Goal: Obtain resource: Download file/media

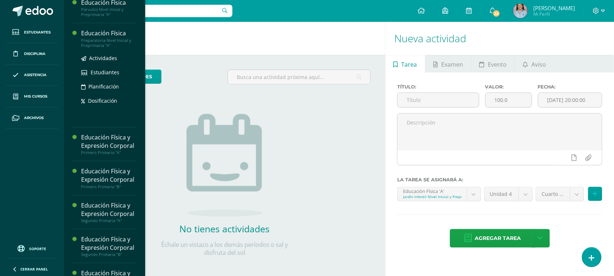
scroll to position [95, 0]
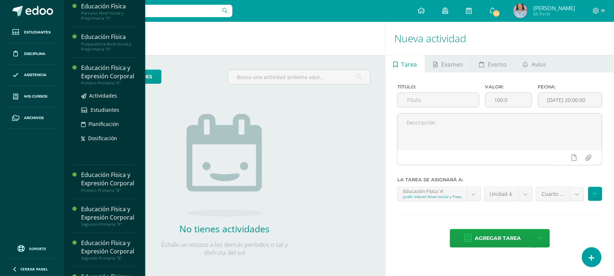
click at [109, 76] on div "Educación Física y Expresión Corporal" at bounding box center [108, 72] width 55 height 17
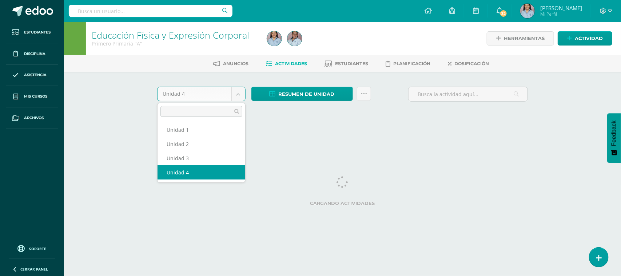
click at [238, 96] on body "Estudiantes Disciplina Asistencia Mis cursos Archivos Soporte Ayuda Reportar un…" at bounding box center [310, 68] width 621 height 136
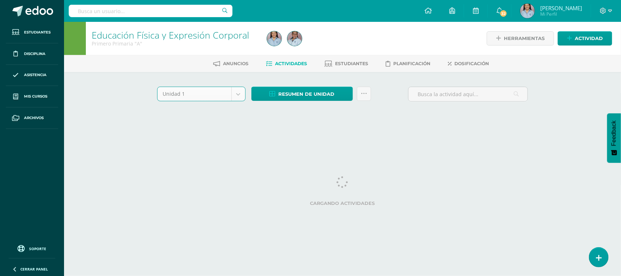
select select "Unidad 1"
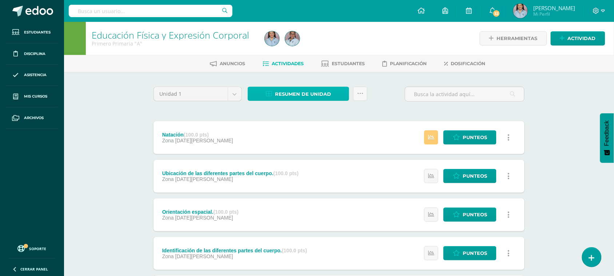
click at [312, 91] on span "Resumen de unidad" at bounding box center [303, 93] width 56 height 13
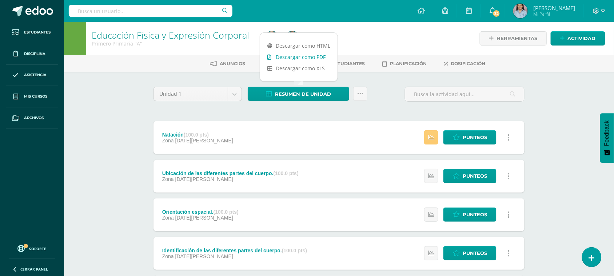
click at [311, 56] on link "Descargar como PDF" at bounding box center [298, 56] width 77 height 11
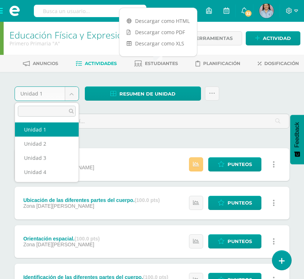
click at [67, 90] on body "Estudiantes Disciplina Asistencia Mis cursos Archivos Soporte Ayuda Reportar un…" at bounding box center [152, 211] width 304 height 422
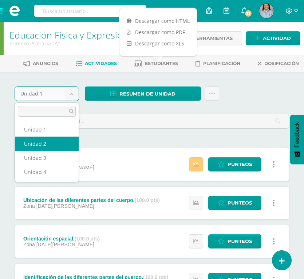
drag, startPoint x: 56, startPoint y: 145, endPoint x: 58, endPoint y: 139, distance: 7.4
select select "Unidad 2"
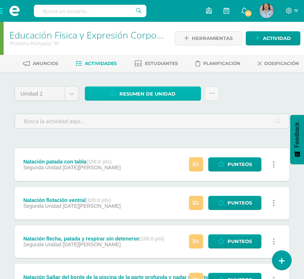
click at [164, 90] on span "Resumen de unidad" at bounding box center [147, 93] width 56 height 13
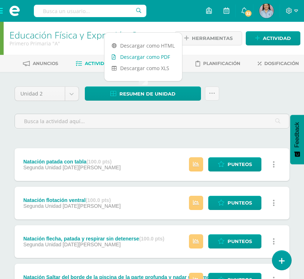
click at [166, 59] on link "Descargar como PDF" at bounding box center [142, 56] width 77 height 11
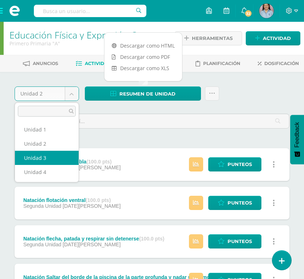
select select "Unidad 3"
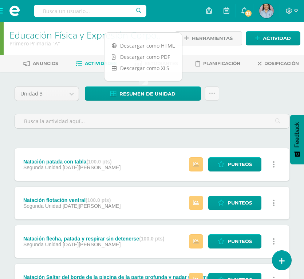
click at [167, 17] on div "Configuración Cerrar sesión Mónica Matilde Mi Perfil 32 32 Avisos 880 avisos si…" at bounding box center [152, 11] width 304 height 22
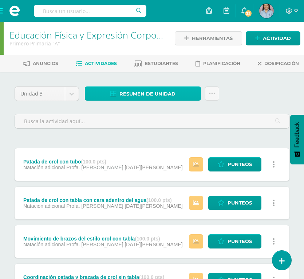
click at [160, 92] on span "Resumen de unidad" at bounding box center [147, 93] width 56 height 13
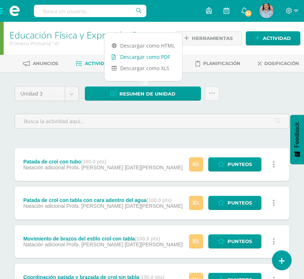
click at [169, 55] on link "Descargar como PDF" at bounding box center [142, 56] width 77 height 11
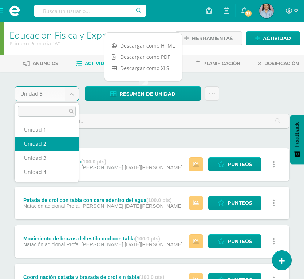
select select "Unidad 2"
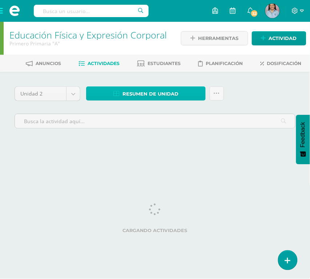
click at [147, 96] on span "Resumen de unidad" at bounding box center [151, 93] width 56 height 13
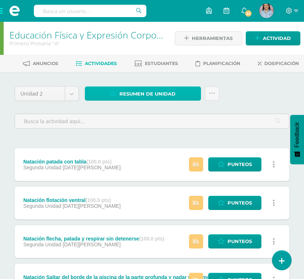
click at [144, 93] on span "Resumen de unidad" at bounding box center [147, 93] width 56 height 13
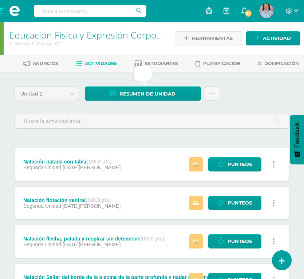
click at [247, 93] on div "Unidad 2 Unidad 1 Unidad 2 Unidad 3 Unidad 4 Resumen de unidad Enviar punteos a…" at bounding box center [152, 111] width 280 height 48
click at [97, 61] on span "Actividades" at bounding box center [101, 63] width 32 height 5
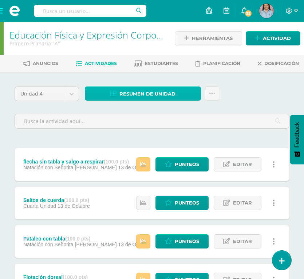
click at [139, 93] on span "Resumen de unidad" at bounding box center [147, 93] width 56 height 13
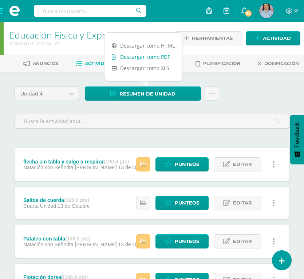
click at [139, 59] on link "Descargar como PDF" at bounding box center [142, 56] width 77 height 11
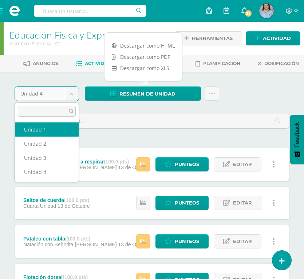
select select "Unidad 1"
click at [42, 129] on div at bounding box center [152, 121] width 280 height 28
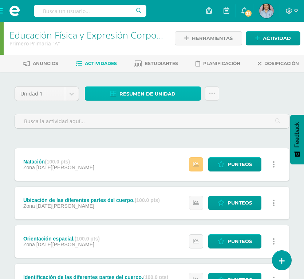
click at [148, 96] on span "Resumen de unidad" at bounding box center [147, 93] width 56 height 13
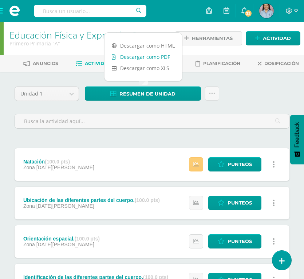
click at [158, 58] on link "Descargar como PDF" at bounding box center [142, 56] width 77 height 11
click at [70, 95] on body "Estudiantes Disciplina Asistencia Mis cursos Archivos Soporte Ayuda Reportar un…" at bounding box center [152, 211] width 304 height 422
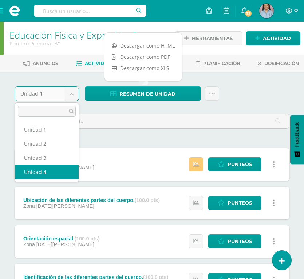
select select "Unidad 4"
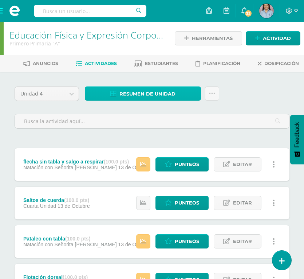
click at [169, 95] on span "Resumen de unidad" at bounding box center [147, 93] width 56 height 13
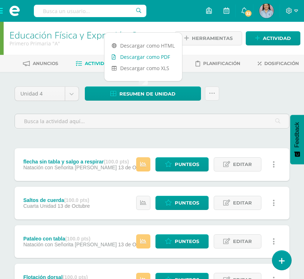
click at [166, 53] on link "Descargar como PDF" at bounding box center [142, 56] width 77 height 11
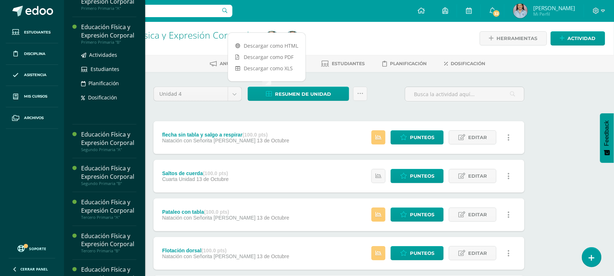
scroll to position [154, 0]
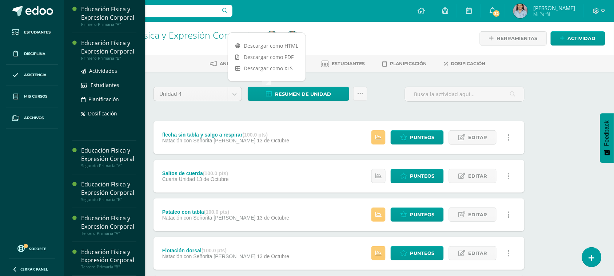
click at [84, 55] on div "Educación Física y Expresión Corporal" at bounding box center [108, 47] width 55 height 17
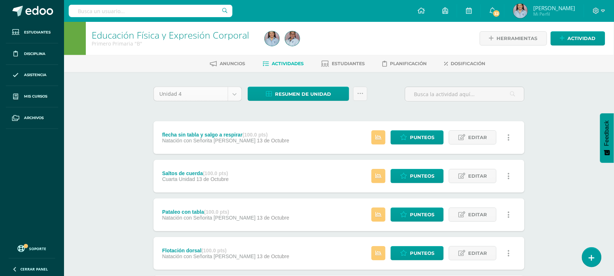
click at [232, 91] on body "Estudiantes Disciplina Asistencia Mis cursos Archivos Soporte Ayuda Reportar un…" at bounding box center [307, 273] width 614 height 546
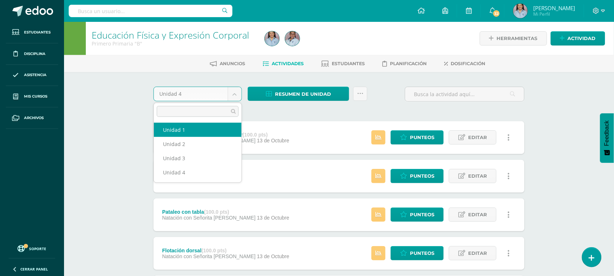
select select "Unidad 1"
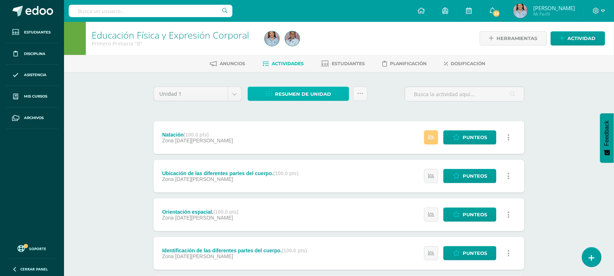
click at [264, 92] on link "Resumen de unidad" at bounding box center [298, 94] width 101 height 14
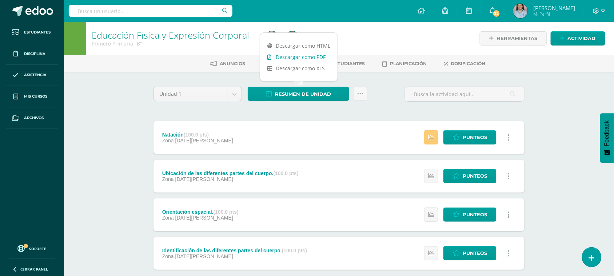
click at [302, 57] on link "Descargar como PDF" at bounding box center [298, 56] width 77 height 11
click at [235, 95] on body "Estudiantes Disciplina Asistencia Mis cursos Archivos Soporte Ayuda Reportar un…" at bounding box center [307, 197] width 614 height 395
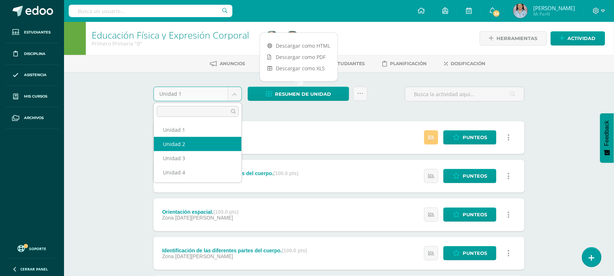
select select "Unidad 2"
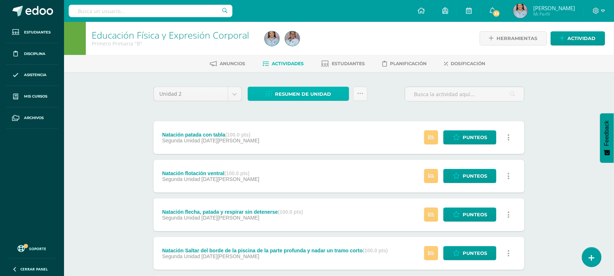
click at [317, 95] on span "Resumen de unidad" at bounding box center [303, 93] width 56 height 13
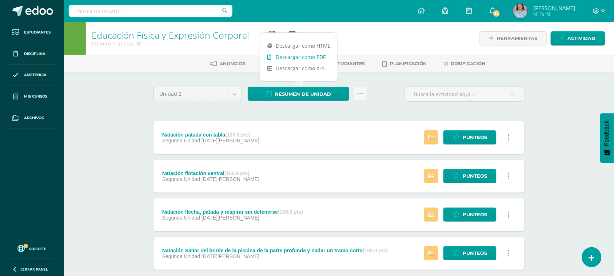
click at [304, 60] on link "Descargar como PDF" at bounding box center [298, 56] width 77 height 11
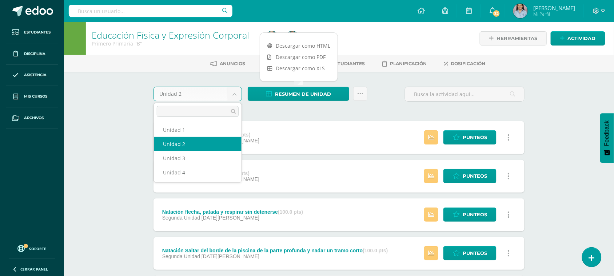
click at [236, 96] on body "Estudiantes Disciplina Asistencia Mis cursos Archivos Soporte Ayuda Reportar un…" at bounding box center [307, 273] width 614 height 546
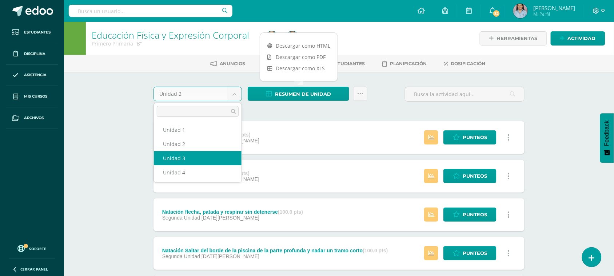
select select "Unidad 3"
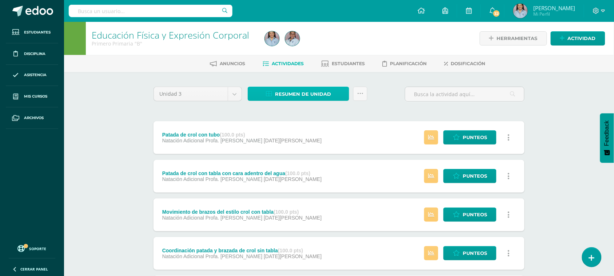
click at [317, 93] on span "Resumen de unidad" at bounding box center [303, 93] width 56 height 13
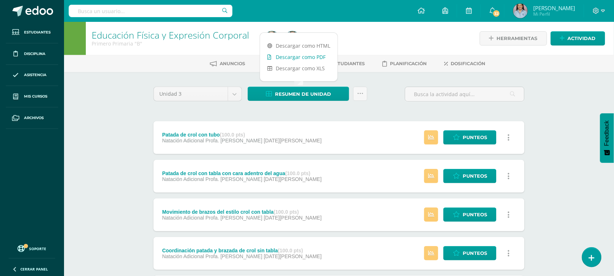
click at [326, 59] on link "Descargar como PDF" at bounding box center [298, 56] width 77 height 11
click at [232, 91] on body "Estudiantes Disciplina Asistencia Mis cursos Archivos Soporte Ayuda Reportar un…" at bounding box center [307, 273] width 614 height 546
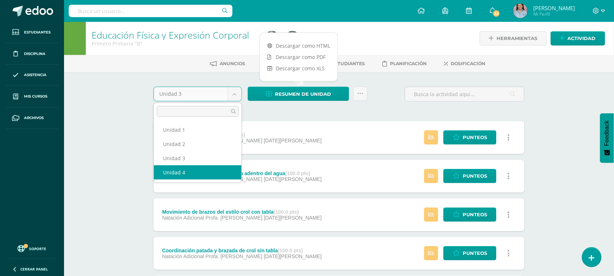
select select "Unidad 4"
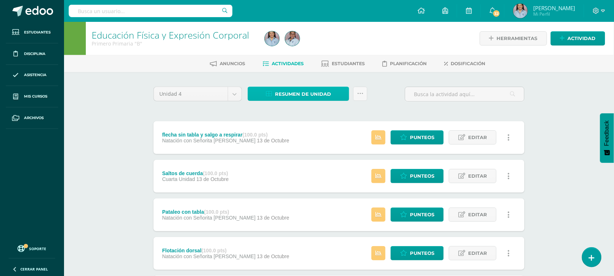
click at [292, 93] on span "Resumen de unidad" at bounding box center [303, 93] width 56 height 13
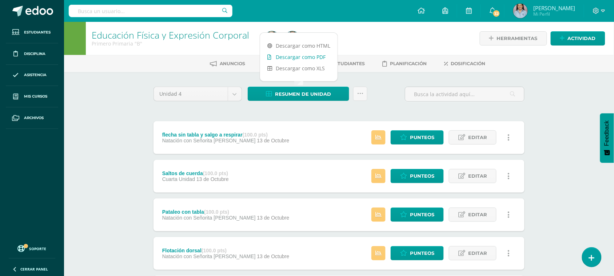
click at [302, 59] on link "Descargar como PDF" at bounding box center [298, 56] width 77 height 11
click at [358, 18] on div "Configuración Cerrar sesión Mónica Matilde Mi Perfil 32 32 Avisos 880 avisos si…" at bounding box center [339, 11] width 550 height 22
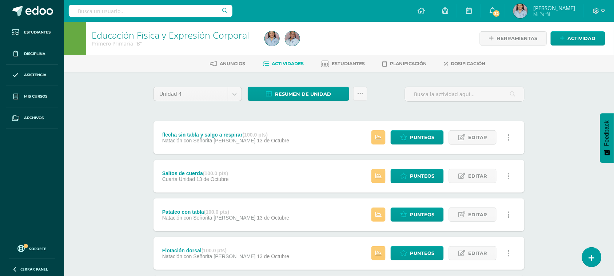
click at [352, 36] on div at bounding box center [350, 38] width 176 height 33
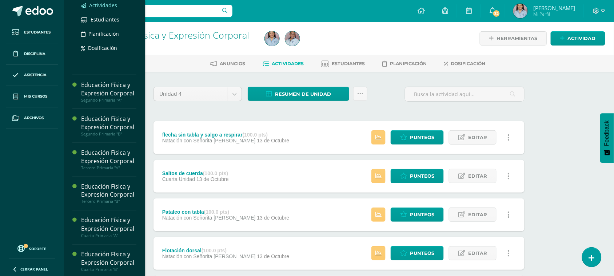
scroll to position [227, 0]
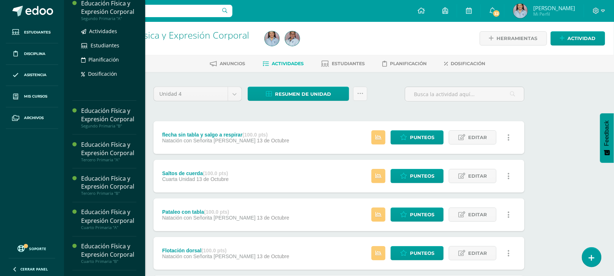
click at [115, 16] on div "Educación Física y Expresión Corporal" at bounding box center [108, 7] width 55 height 17
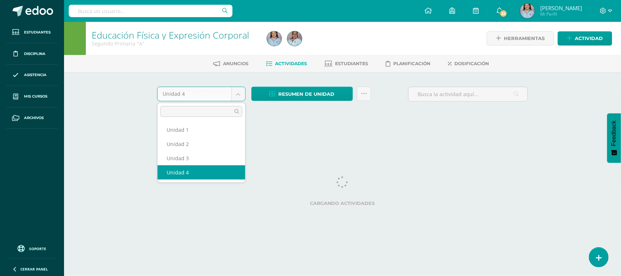
click at [234, 97] on body "Estudiantes Disciplina Asistencia Mis cursos Archivos Soporte Ayuda Reportar un…" at bounding box center [310, 68] width 621 height 136
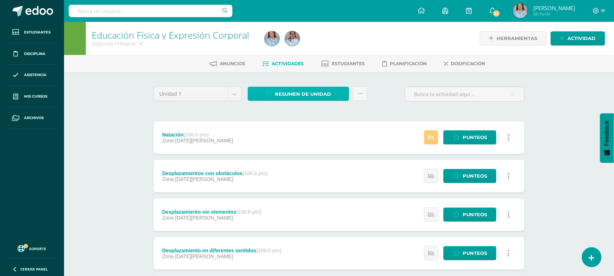
click at [292, 94] on span "Resumen de unidad" at bounding box center [303, 93] width 56 height 13
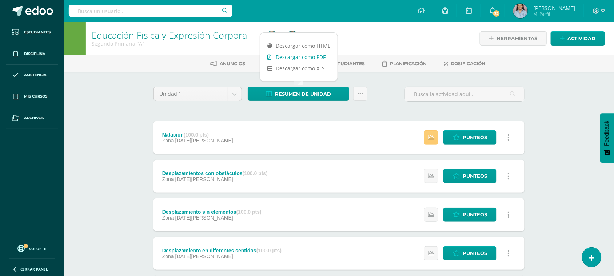
click at [321, 59] on link "Descargar como PDF" at bounding box center [298, 56] width 77 height 11
click at [236, 95] on body "Estudiantes Disciplina Asistencia Mis cursos Archivos Soporte Ayuda Reportar un…" at bounding box center [307, 216] width 614 height 433
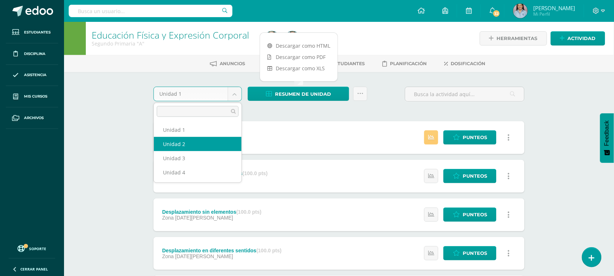
select select "Unidad 2"
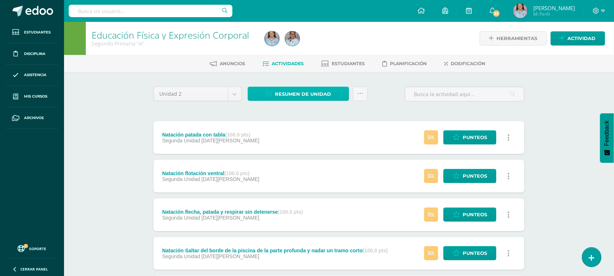
click at [321, 92] on span "Resumen de unidad" at bounding box center [303, 93] width 56 height 13
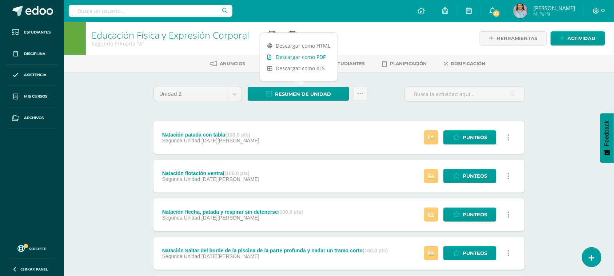
click at [321, 53] on link "Descargar como PDF" at bounding box center [298, 56] width 77 height 11
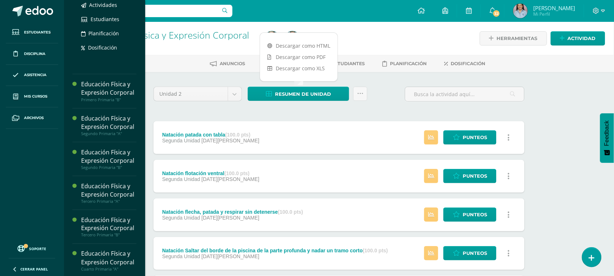
scroll to position [186, 0]
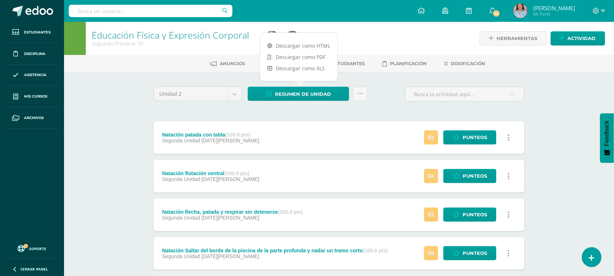
drag, startPoint x: 348, startPoint y: 15, endPoint x: 330, endPoint y: 17, distance: 18.4
click at [350, 15] on div "Configuración Cerrar sesión Mónica Matilde Mi Perfil 32 32 Avisos 880 avisos si…" at bounding box center [339, 11] width 550 height 22
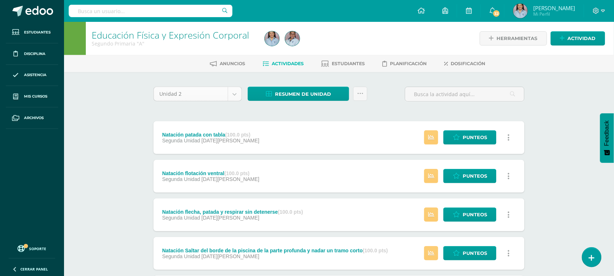
click at [234, 97] on body "Estudiantes Disciplina Asistencia Mis cursos Archivos Soporte Ayuda Reportar un…" at bounding box center [307, 273] width 614 height 546
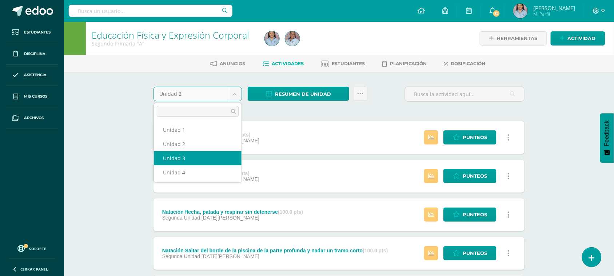
select select "Unidad 3"
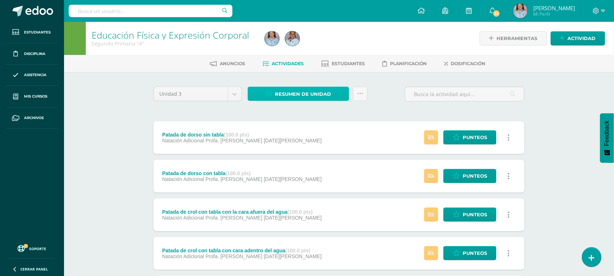
click at [326, 93] on span "Resumen de unidad" at bounding box center [303, 93] width 56 height 13
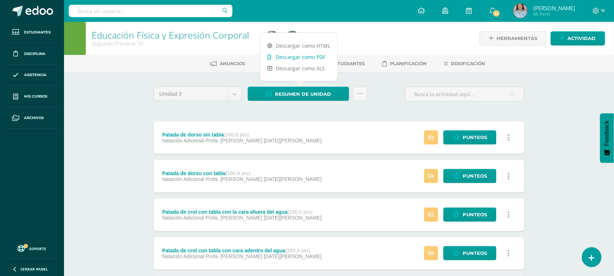
click at [317, 57] on link "Descargar como PDF" at bounding box center [298, 56] width 77 height 11
click at [232, 95] on body "Estudiantes Disciplina Asistencia Mis cursos Archivos Soporte Ayuda Reportar un…" at bounding box center [307, 273] width 614 height 546
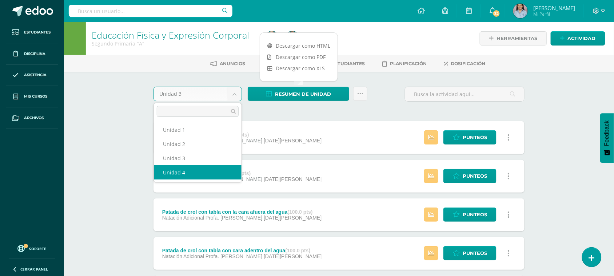
drag, startPoint x: 186, startPoint y: 177, endPoint x: 190, endPoint y: 174, distance: 4.4
select select "Unidad 4"
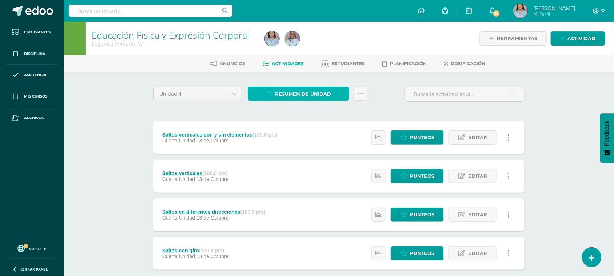
click at [299, 94] on span "Resumen de unidad" at bounding box center [303, 93] width 56 height 13
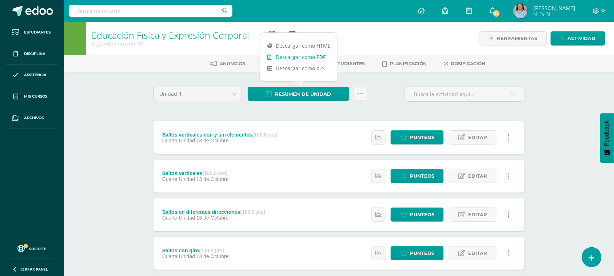
click at [322, 55] on link "Descargar como PDF" at bounding box center [298, 56] width 77 height 11
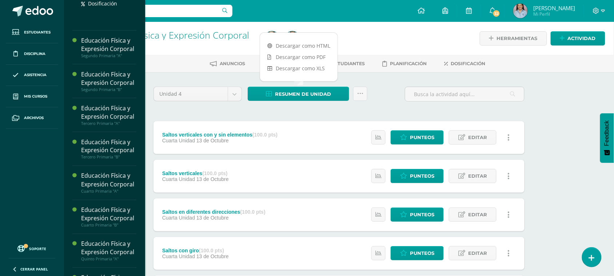
scroll to position [273, 0]
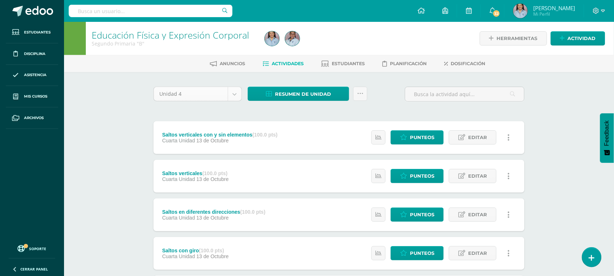
click at [231, 91] on body "Estudiantes Disciplina Asistencia Mis cursos Archivos Soporte Ayuda Reportar un…" at bounding box center [307, 273] width 614 height 546
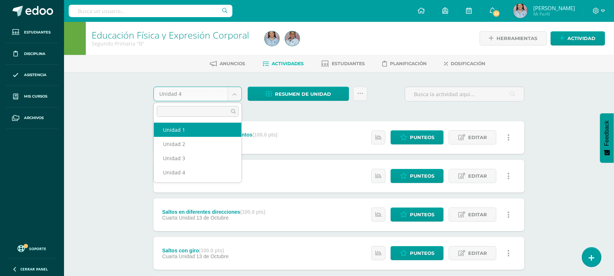
drag, startPoint x: 191, startPoint y: 128, endPoint x: 193, endPoint y: 124, distance: 4.4
select select "Unidad 1"
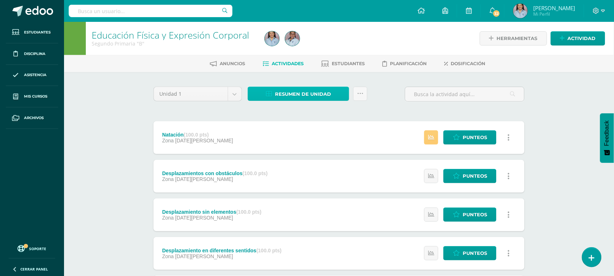
click at [287, 89] on span "Resumen de unidad" at bounding box center [303, 93] width 56 height 13
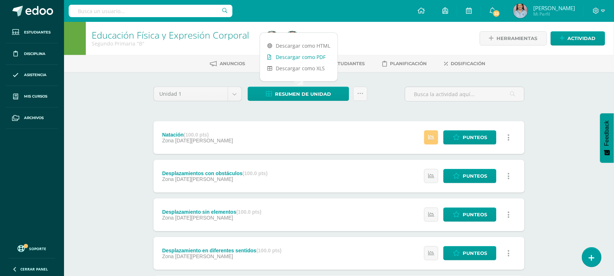
click at [298, 60] on link "Descargar como PDF" at bounding box center [298, 56] width 77 height 11
click at [233, 95] on body "Estudiantes Disciplina Asistencia Mis cursos Archivos Soporte Ayuda Reportar un…" at bounding box center [307, 216] width 614 height 433
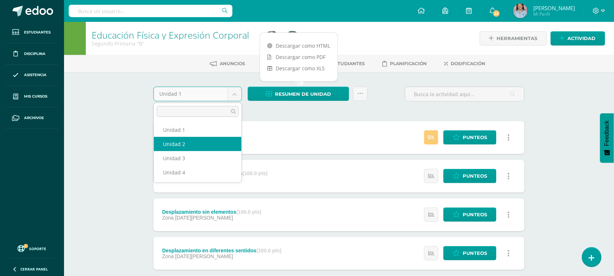
select select "Unidad 2"
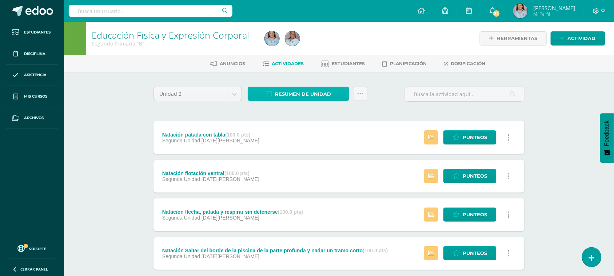
click at [289, 95] on span "Resumen de unidad" at bounding box center [303, 93] width 56 height 13
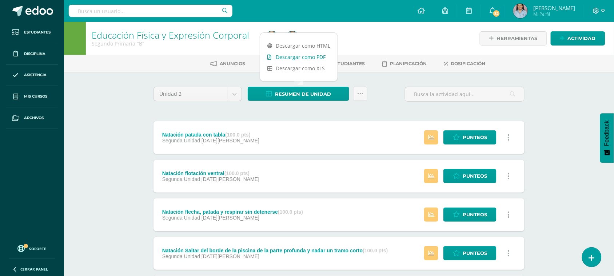
click at [304, 56] on link "Descargar como PDF" at bounding box center [298, 56] width 77 height 11
click at [233, 93] on body "Estudiantes Disciplina Asistencia Mis cursos Archivos Soporte Ayuda Reportar un…" at bounding box center [307, 273] width 614 height 546
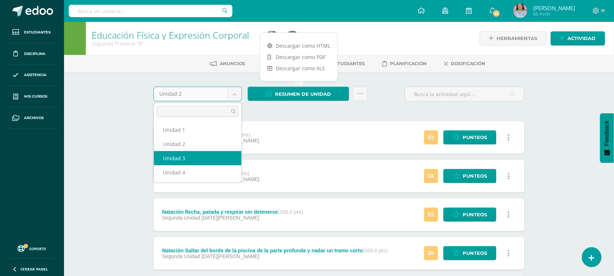
select select "Unidad 3"
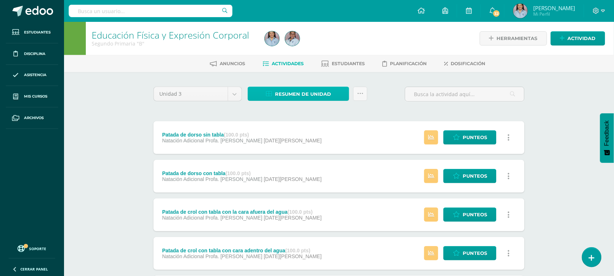
click at [329, 91] on span "Resumen de unidad" at bounding box center [303, 93] width 56 height 13
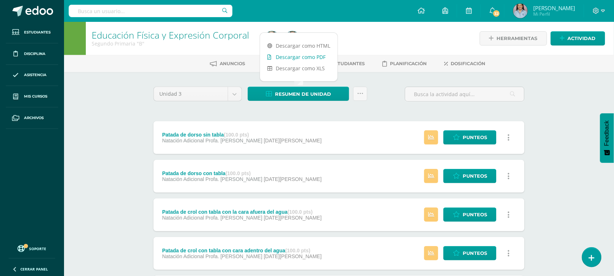
click at [320, 55] on link "Descargar como PDF" at bounding box center [298, 56] width 77 height 11
click at [362, 16] on div "Configuración Cerrar sesión Mónica Matilde Mi Perfil 32 32 Avisos 880 avisos si…" at bounding box center [339, 11] width 550 height 22
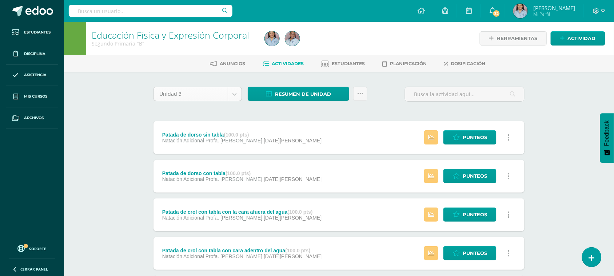
click at [235, 93] on body "Estudiantes Disciplina Asistencia Mis cursos Archivos Soporte Ayuda Reportar un…" at bounding box center [307, 273] width 614 height 546
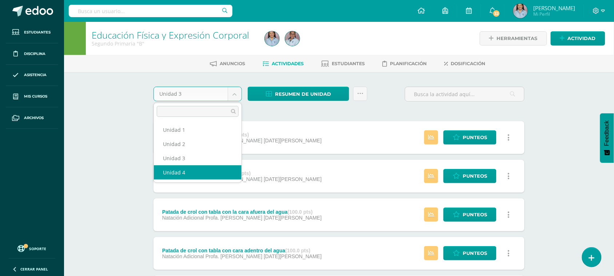
drag, startPoint x: 181, startPoint y: 173, endPoint x: 182, endPoint y: 170, distance: 3.7
select select "Unidad 4"
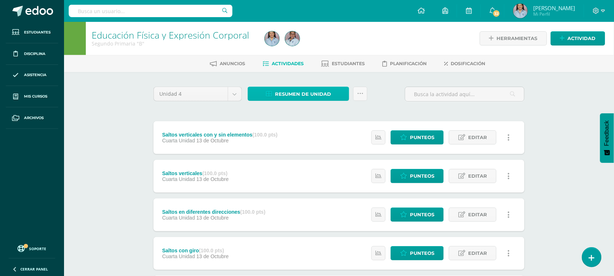
click at [292, 96] on span "Resumen de unidad" at bounding box center [303, 93] width 56 height 13
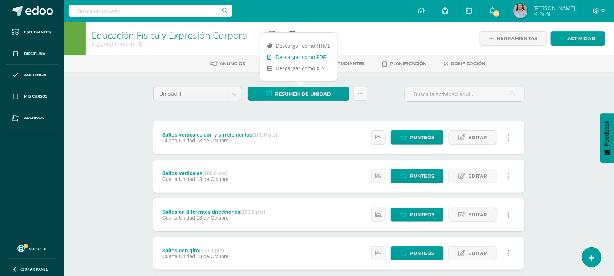
click at [319, 57] on link "Descargar como PDF" at bounding box center [298, 56] width 77 height 11
click at [370, 30] on div at bounding box center [350, 38] width 176 height 33
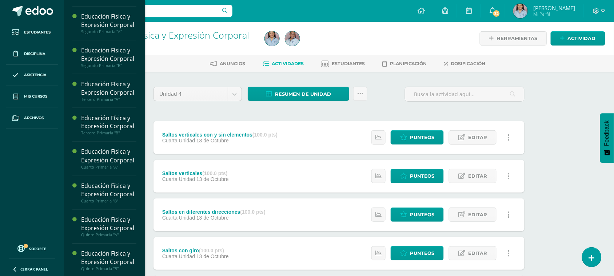
scroll to position [289, 0]
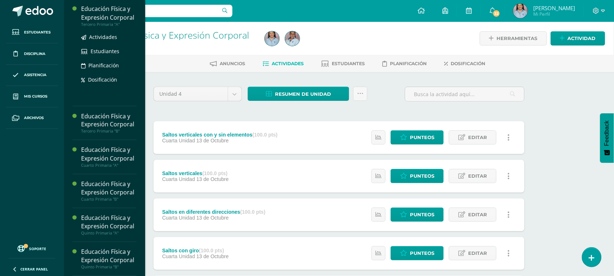
click at [116, 21] on div "Educación Física y Expresión Corporal" at bounding box center [108, 13] width 55 height 17
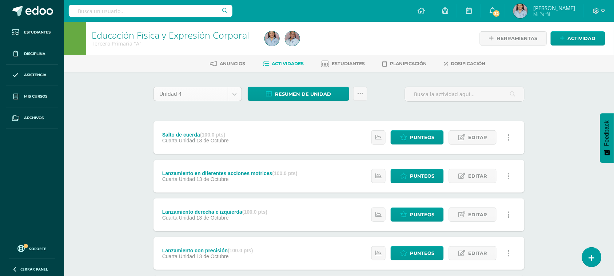
click at [235, 95] on body "Estudiantes Disciplina Asistencia Mis cursos Archivos Soporte Ayuda Reportar un…" at bounding box center [307, 273] width 614 height 546
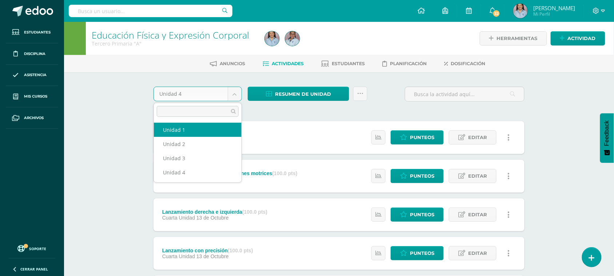
drag, startPoint x: 194, startPoint y: 128, endPoint x: 197, endPoint y: 125, distance: 3.9
select select "Unidad 1"
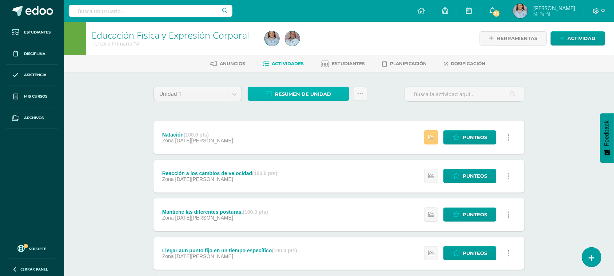
click at [309, 94] on span "Resumen de unidad" at bounding box center [303, 93] width 56 height 13
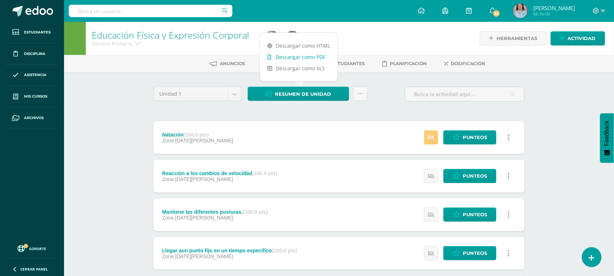
click at [317, 57] on link "Descargar como PDF" at bounding box center [298, 56] width 77 height 11
click at [305, 59] on link "Descargar como PDF" at bounding box center [298, 56] width 77 height 11
click at [233, 96] on body "Estudiantes Disciplina Asistencia Mis cursos Archivos Soporte Ayuda Reportar un…" at bounding box center [307, 216] width 614 height 433
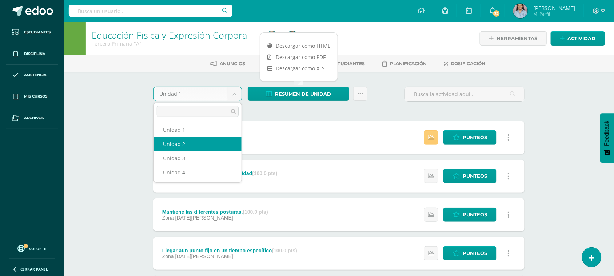
select select "Unidad 2"
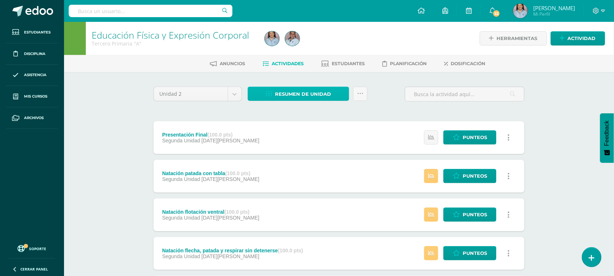
click at [306, 90] on span "Resumen de unidad" at bounding box center [303, 93] width 56 height 13
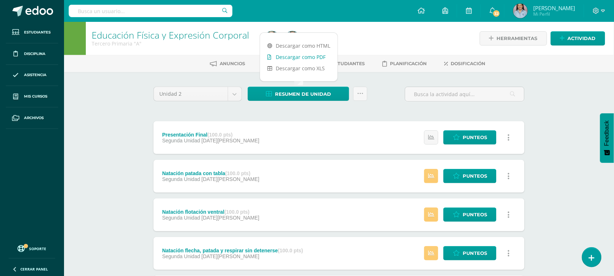
click at [317, 57] on link "Descargar como PDF" at bounding box center [298, 56] width 77 height 11
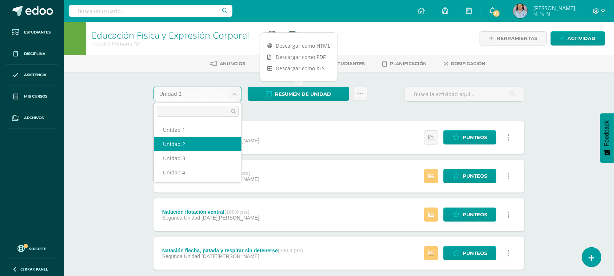
drag, startPoint x: 235, startPoint y: 95, endPoint x: 218, endPoint y: 99, distance: 17.5
click at [235, 95] on body "Estudiantes Disciplina Asistencia Mis cursos Archivos Soporte Ayuda Reportar un…" at bounding box center [307, 273] width 614 height 546
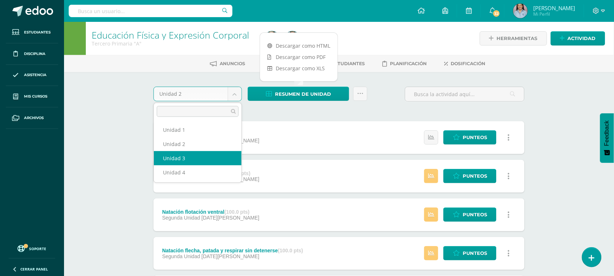
select select "Unidad 3"
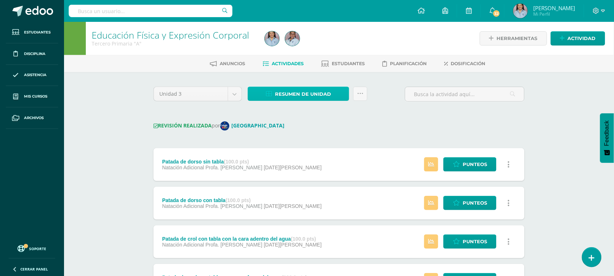
click at [297, 93] on span "Resumen de unidad" at bounding box center [303, 93] width 56 height 13
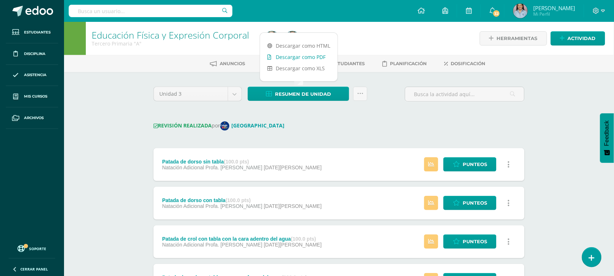
click at [302, 56] on link "Descargar como PDF" at bounding box center [298, 56] width 77 height 11
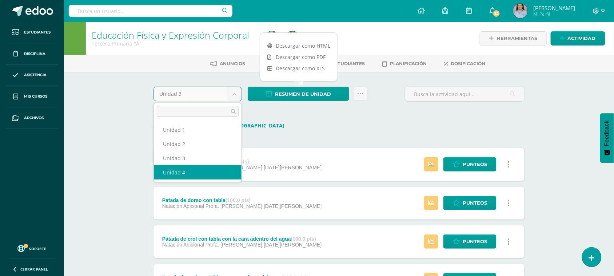
drag, startPoint x: 184, startPoint y: 171, endPoint x: 188, endPoint y: 167, distance: 5.7
select select "Unidad 4"
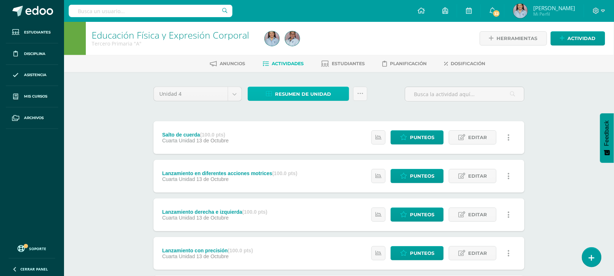
drag, startPoint x: 282, startPoint y: 92, endPoint x: 286, endPoint y: 89, distance: 4.4
click at [284, 91] on span "Resumen de unidad" at bounding box center [303, 93] width 56 height 13
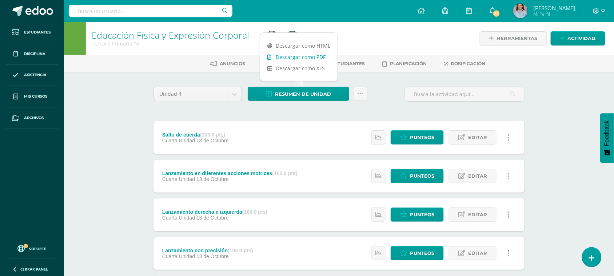
click at [306, 58] on link "Descargar como PDF" at bounding box center [298, 56] width 77 height 11
click at [372, 34] on div at bounding box center [350, 38] width 176 height 33
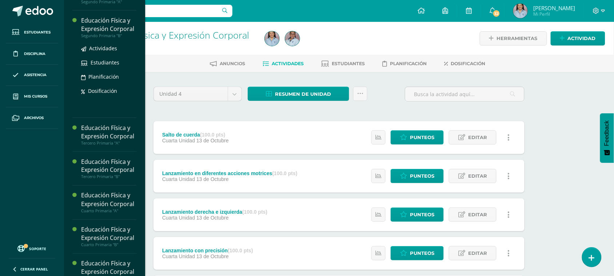
scroll to position [335, 0]
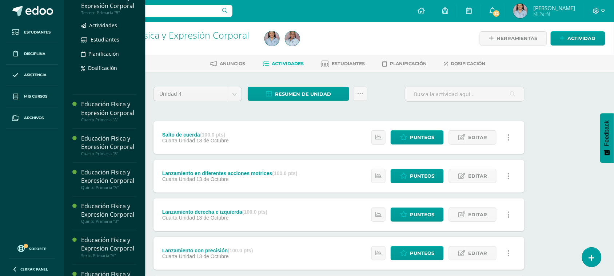
click at [103, 10] on div "Educación Física y Expresión Corporal" at bounding box center [108, 1] width 55 height 17
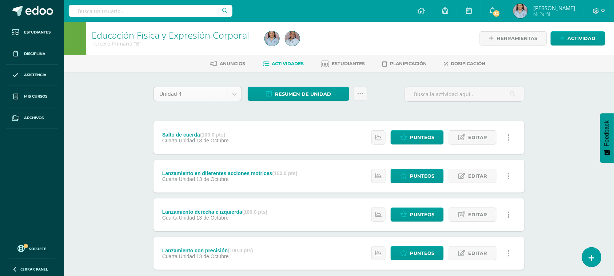
click at [236, 89] on body "Estudiantes Disciplina Asistencia Mis cursos Archivos Soporte Ayuda Reportar un…" at bounding box center [307, 273] width 614 height 546
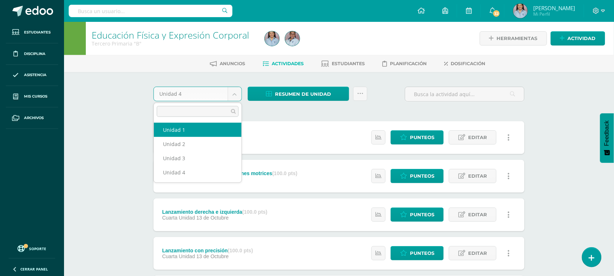
select select "Unidad 1"
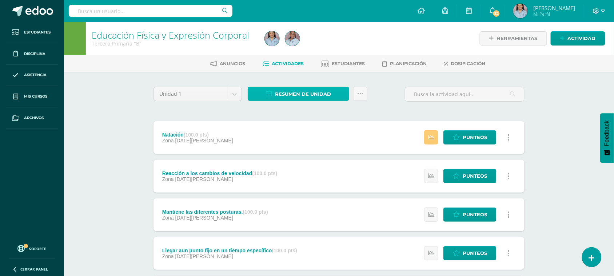
click at [298, 89] on span "Resumen de unidad" at bounding box center [303, 93] width 56 height 13
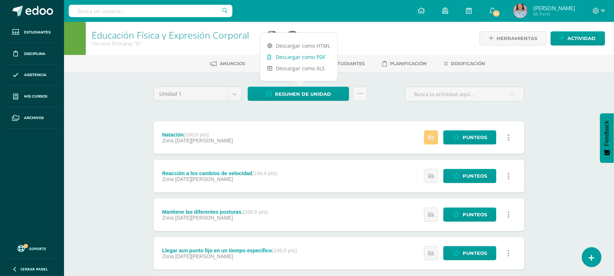
click at [320, 56] on link "Descargar como PDF" at bounding box center [298, 56] width 77 height 11
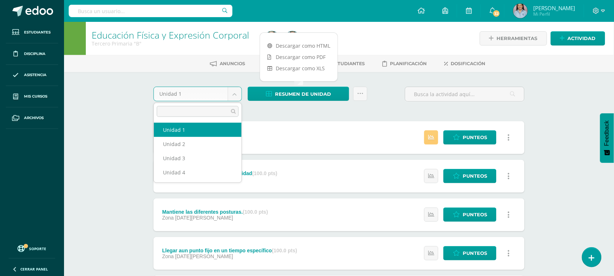
click at [237, 97] on body "Estudiantes Disciplina Asistencia Mis cursos Archivos Soporte Ayuda Reportar un…" at bounding box center [307, 216] width 614 height 433
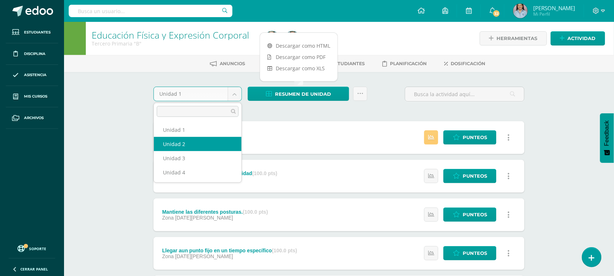
select select "Unidad 2"
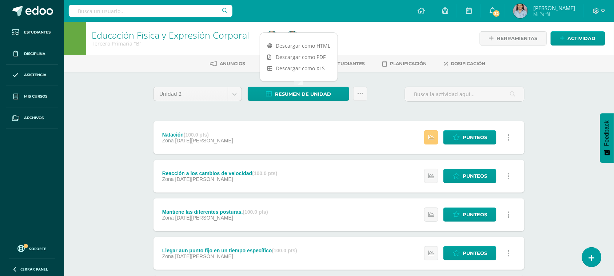
click at [362, 29] on div at bounding box center [350, 38] width 176 height 33
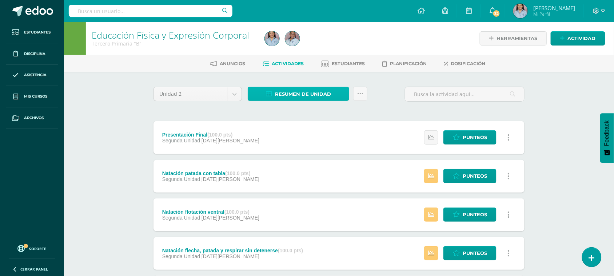
click at [308, 95] on span "Resumen de unidad" at bounding box center [303, 93] width 56 height 13
click at [311, 89] on span "Resumen de unidad" at bounding box center [303, 93] width 56 height 13
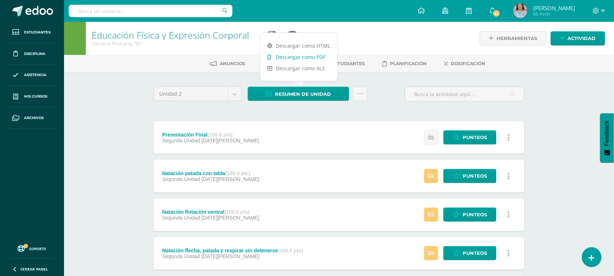
click at [317, 59] on link "Descargar como PDF" at bounding box center [298, 56] width 77 height 11
click at [232, 98] on body "Estudiantes Disciplina Asistencia Mis cursos Archivos Soporte Ayuda Reportar un…" at bounding box center [307, 273] width 614 height 546
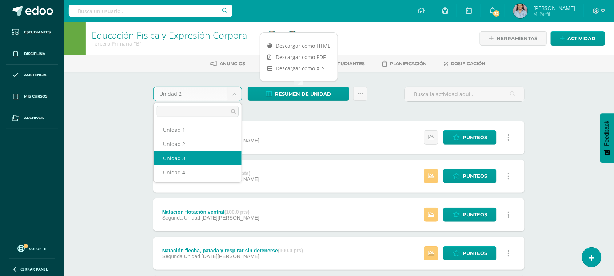
select select "Unidad 3"
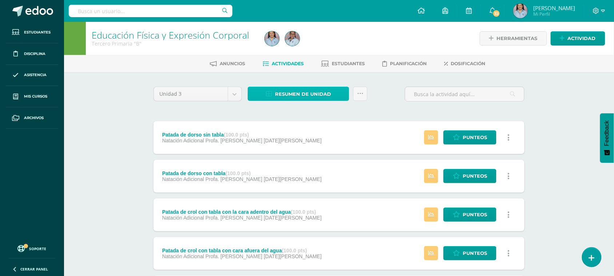
click at [308, 95] on span "Resumen de unidad" at bounding box center [303, 93] width 56 height 13
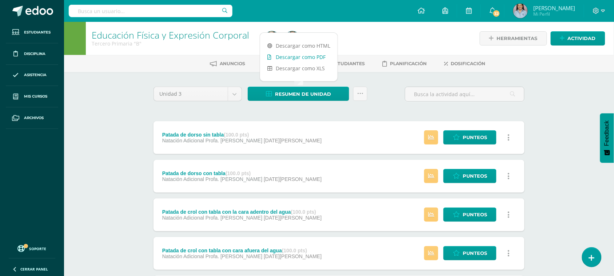
click at [305, 56] on link "Descargar como PDF" at bounding box center [298, 56] width 77 height 11
click at [236, 95] on body "Estudiantes Disciplina Asistencia Mis cursos Archivos Soporte Ayuda Reportar un…" at bounding box center [307, 273] width 614 height 546
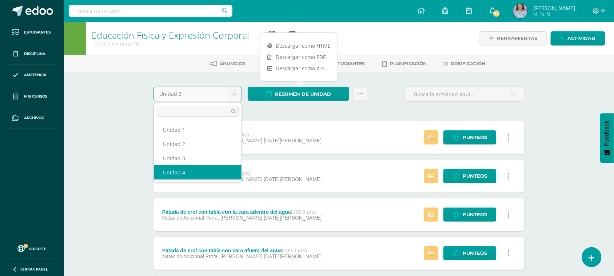
select select "Unidad 4"
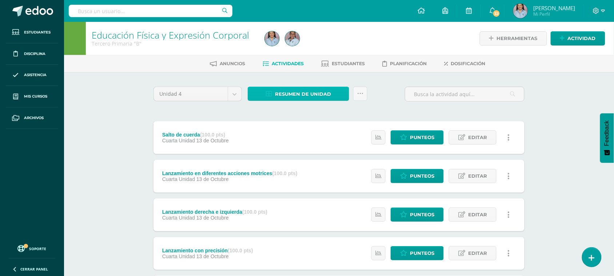
click at [273, 93] on link "Resumen de unidad" at bounding box center [298, 94] width 101 height 14
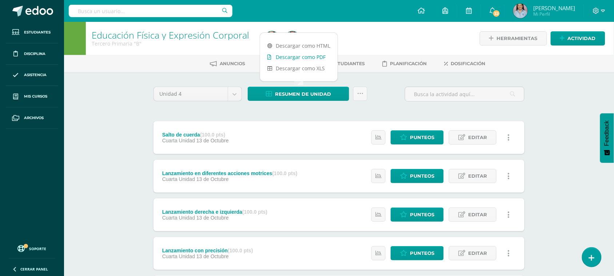
click at [293, 59] on link "Descargar como PDF" at bounding box center [298, 56] width 77 height 11
click at [381, 33] on div at bounding box center [350, 38] width 176 height 33
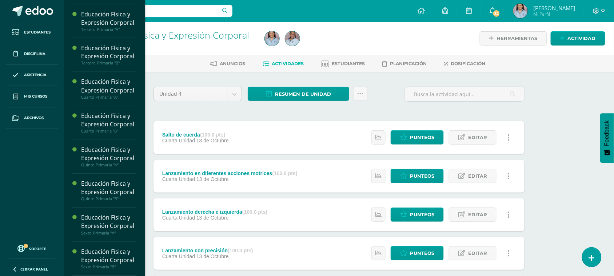
scroll to position [364, 0]
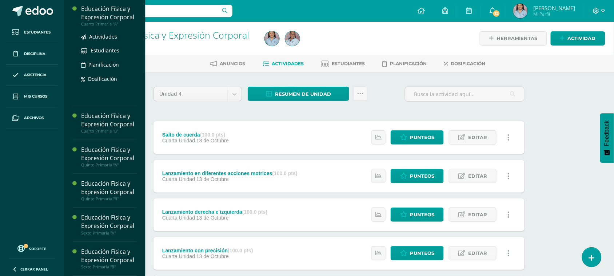
click at [105, 21] on div "Educación Física y Expresión Corporal" at bounding box center [108, 13] width 55 height 17
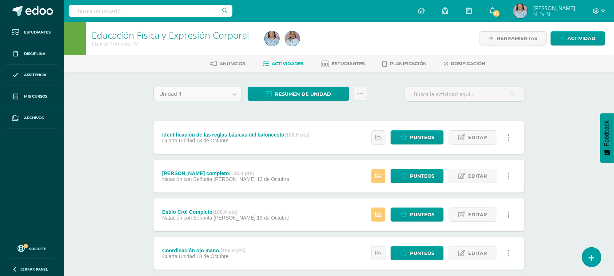
click at [233, 94] on body "Estudiantes Disciplina Asistencia Mis cursos Archivos Soporte Ayuda Reportar un…" at bounding box center [307, 273] width 614 height 546
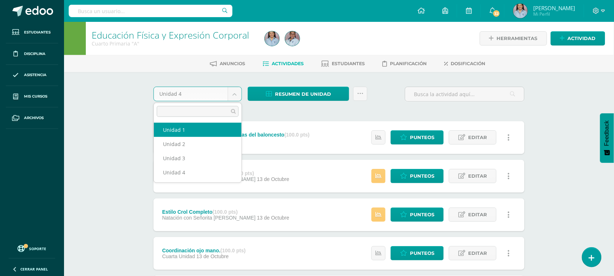
select select "Unidad 1"
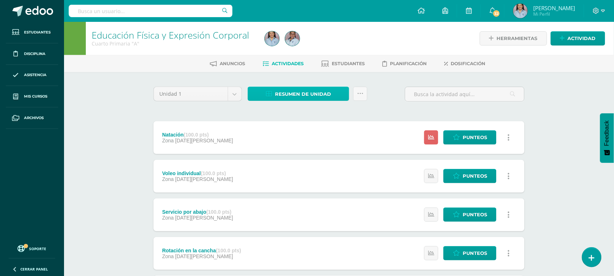
click at [315, 96] on span "Resumen de unidad" at bounding box center [303, 93] width 56 height 13
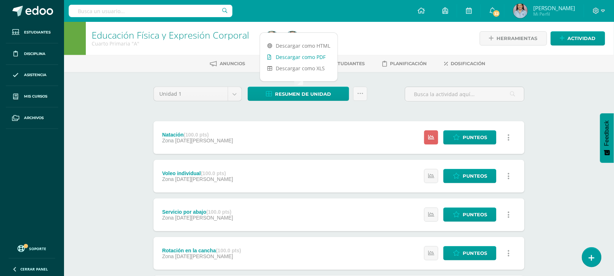
click at [324, 55] on link "Descargar como PDF" at bounding box center [298, 56] width 77 height 11
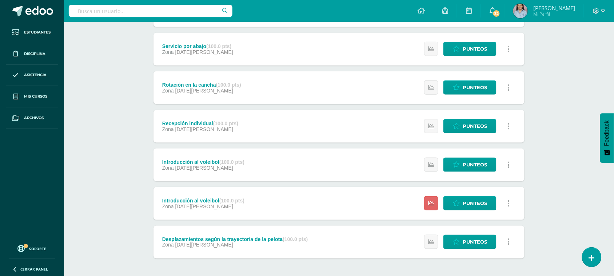
scroll to position [182, 0]
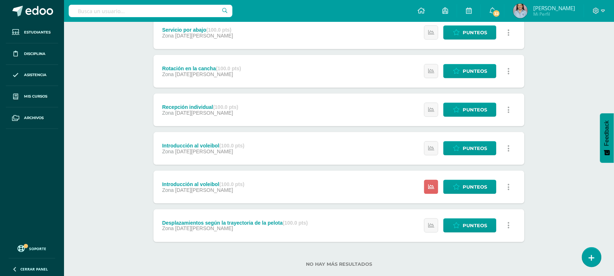
click at [511, 146] on link at bounding box center [508, 148] width 14 height 14
click at [509, 150] on link at bounding box center [508, 148] width 14 height 14
click at [480, 148] on span "Punteos" at bounding box center [474, 147] width 24 height 13
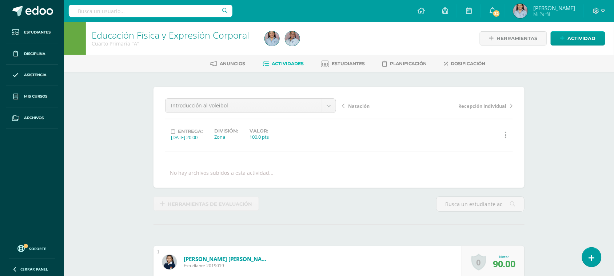
scroll to position [0, 0]
click at [273, 59] on link "Actividades" at bounding box center [282, 63] width 41 height 12
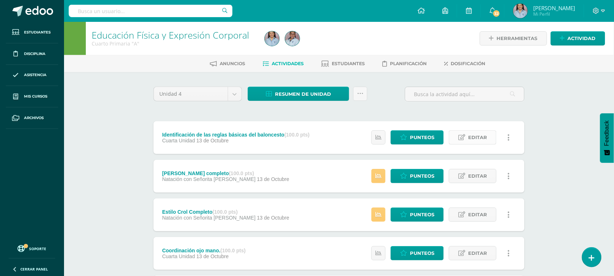
click at [482, 133] on span "Editar" at bounding box center [477, 137] width 19 height 13
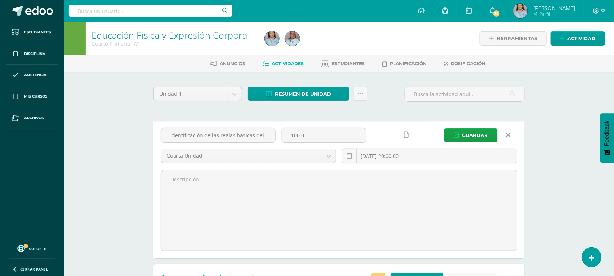
click at [507, 134] on icon at bounding box center [508, 135] width 5 height 8
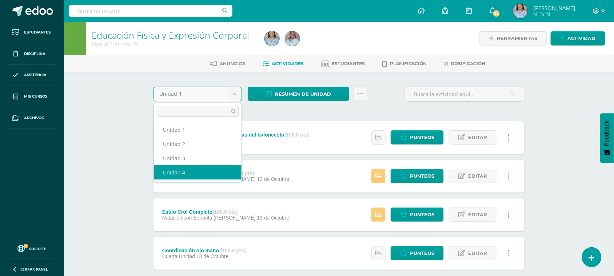
click at [233, 93] on body "Estudiantes Disciplina Asistencia Mis cursos Archivos Soporte Ayuda Reportar un…" at bounding box center [307, 274] width 614 height 549
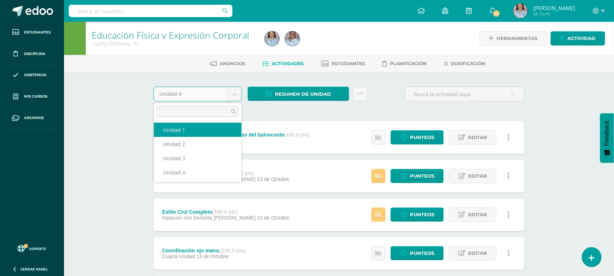
select select "Unidad 1"
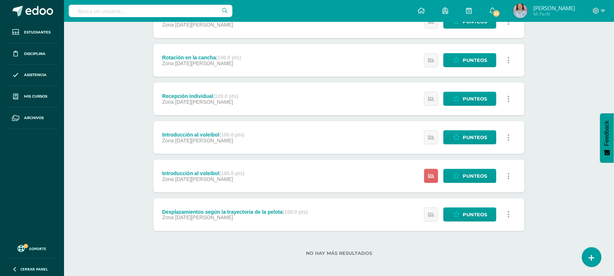
scroll to position [196, 0]
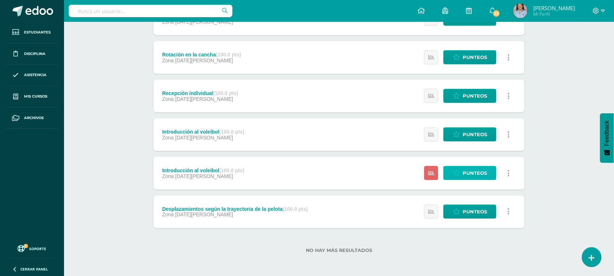
click at [455, 172] on icon at bounding box center [456, 173] width 7 height 6
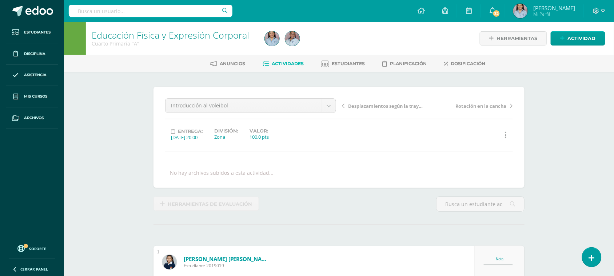
scroll to position [0, 0]
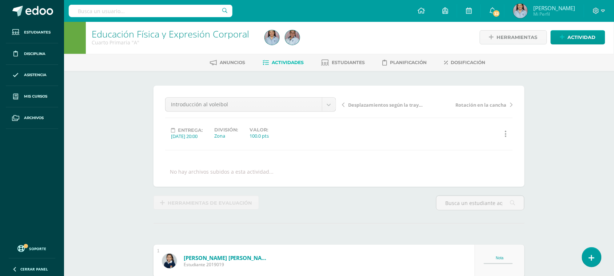
click at [274, 62] on span "Actividades" at bounding box center [288, 62] width 32 height 5
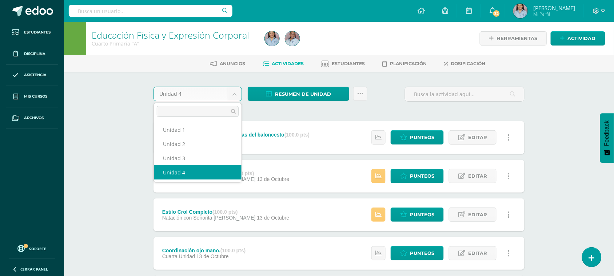
click at [237, 95] on body "Estudiantes Disciplina Asistencia Mis cursos Archivos Soporte Ayuda Reportar un…" at bounding box center [307, 273] width 614 height 546
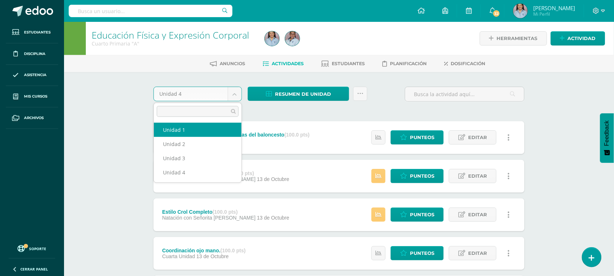
select select "Unidad 1"
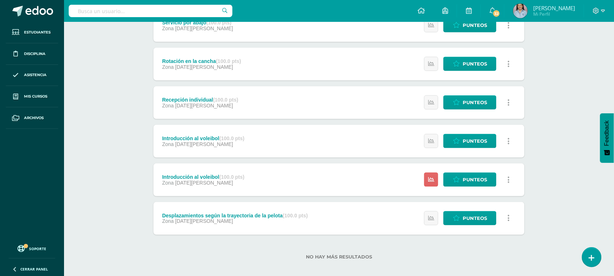
scroll to position [196, 0]
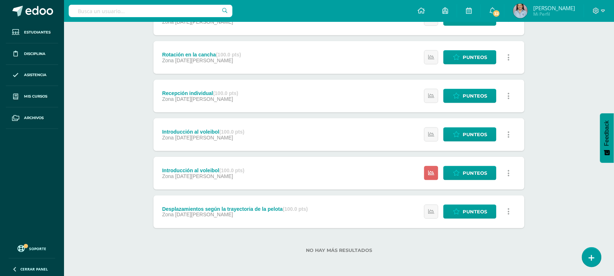
click at [509, 170] on icon at bounding box center [508, 173] width 2 height 8
click at [188, 168] on div "Introducción al voleibol (100.0 pts)" at bounding box center [203, 170] width 82 height 6
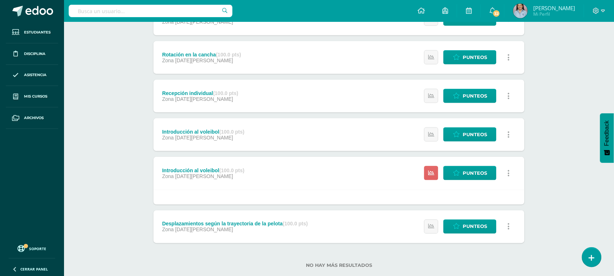
click at [188, 168] on div "Introducción al voleibol (100.0 pts)" at bounding box center [203, 170] width 82 height 6
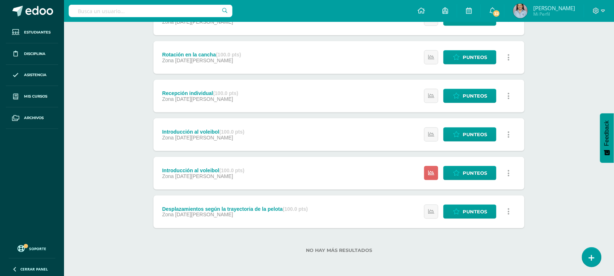
click at [188, 168] on div "Introducción al voleibol (100.0 pts)" at bounding box center [203, 170] width 82 height 6
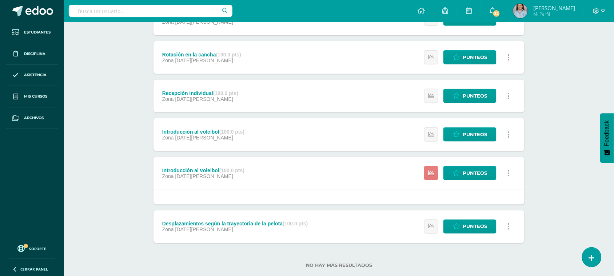
click at [426, 173] on link at bounding box center [431, 173] width 14 height 14
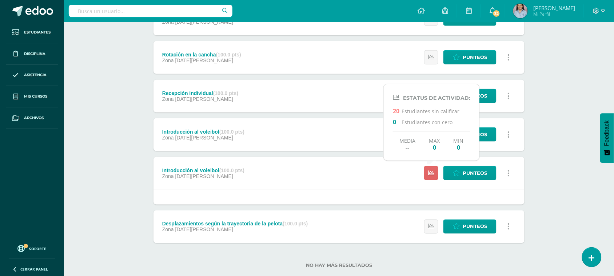
click at [404, 177] on div "Introducción al voleibol (100.0 pts) Zona 15 de Marzo Punteos Historial de acti…" at bounding box center [338, 173] width 371 height 33
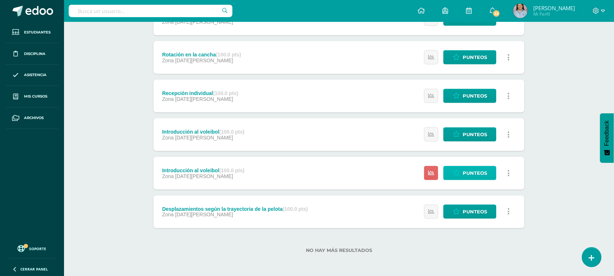
click at [482, 176] on span "Punteos" at bounding box center [474, 172] width 24 height 13
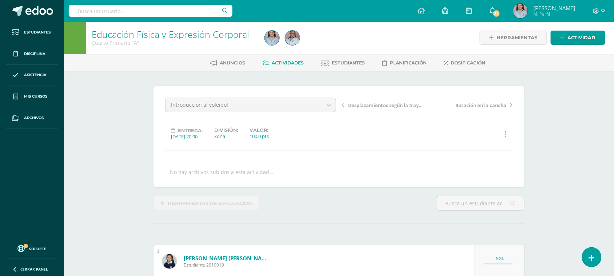
scroll to position [1, 0]
click at [402, 150] on hr at bounding box center [339, 150] width 348 height 1
click at [389, 44] on div at bounding box center [350, 37] width 176 height 33
click at [293, 63] on span "Actividades" at bounding box center [288, 62] width 32 height 5
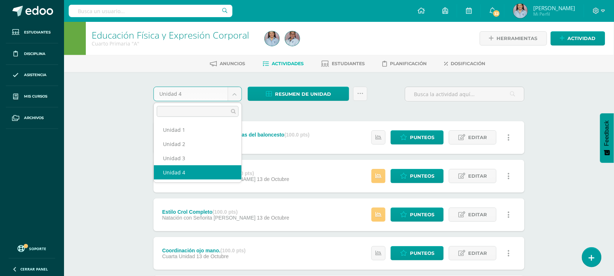
click at [234, 96] on body "Estudiantes Disciplina Asistencia Mis cursos Archivos Soporte Ayuda Reportar un…" at bounding box center [307, 273] width 614 height 546
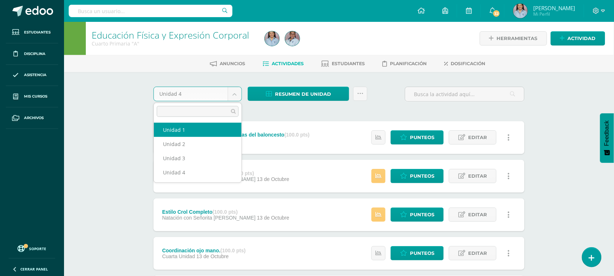
select select "Unidad 1"
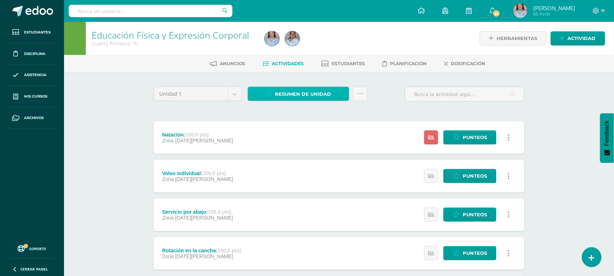
click at [318, 95] on span "Resumen de unidad" at bounding box center [303, 93] width 56 height 13
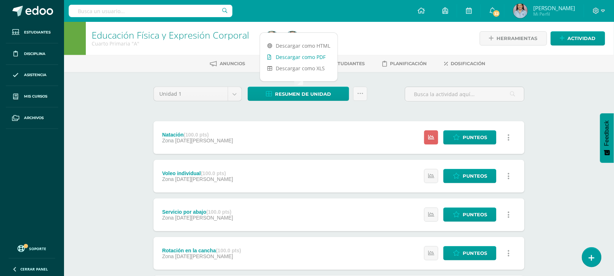
click at [313, 57] on link "Descargar como PDF" at bounding box center [298, 56] width 77 height 11
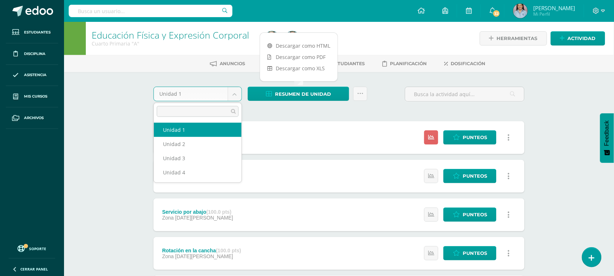
drag, startPoint x: 231, startPoint y: 94, endPoint x: 222, endPoint y: 101, distance: 11.4
click at [233, 94] on body "Estudiantes Disciplina Asistencia Mis cursos Archivos Soporte Ayuda Reportar un…" at bounding box center [307, 236] width 614 height 472
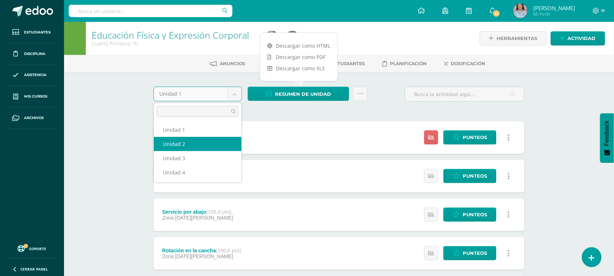
select select "Unidad 2"
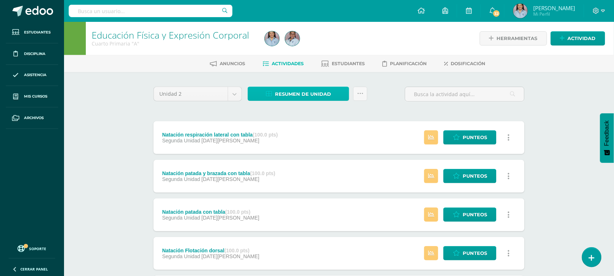
click at [326, 91] on span "Resumen de unidad" at bounding box center [303, 93] width 56 height 13
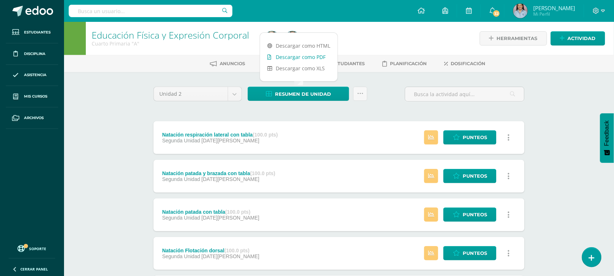
click at [322, 57] on link "Descargar como PDF" at bounding box center [298, 56] width 77 height 11
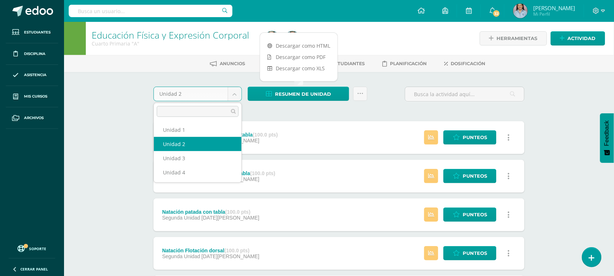
click at [232, 93] on body "Estudiantes Disciplina Asistencia Mis cursos Archivos Soporte Ayuda Reportar un…" at bounding box center [307, 273] width 614 height 546
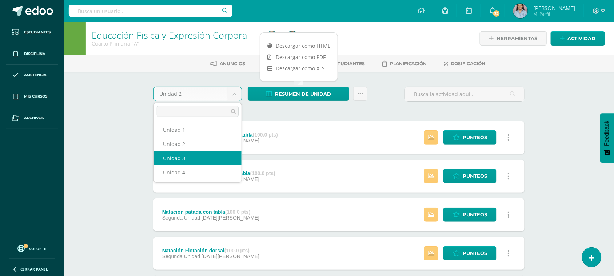
select select "Unidad 3"
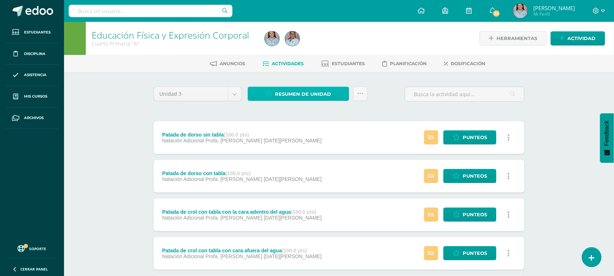
click at [309, 98] on span "Resumen de unidad" at bounding box center [303, 93] width 56 height 13
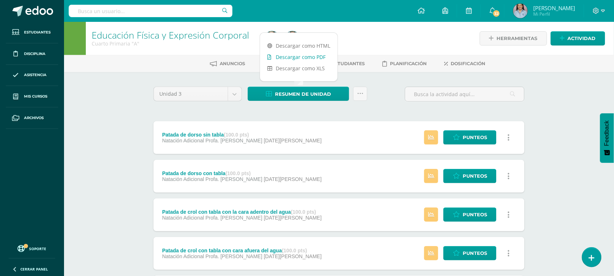
click at [310, 57] on link "Descargar como PDF" at bounding box center [298, 56] width 77 height 11
click at [233, 90] on body "Estudiantes Disciplina Asistencia Mis cursos Archivos Soporte Ayuda Reportar un…" at bounding box center [307, 273] width 614 height 546
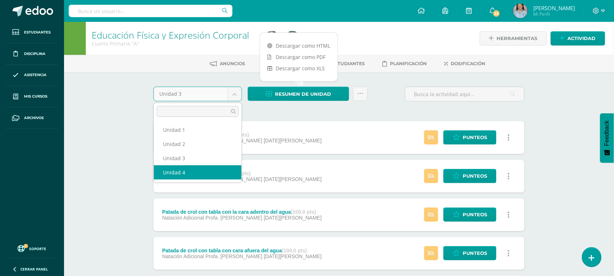
select select "Unidad 4"
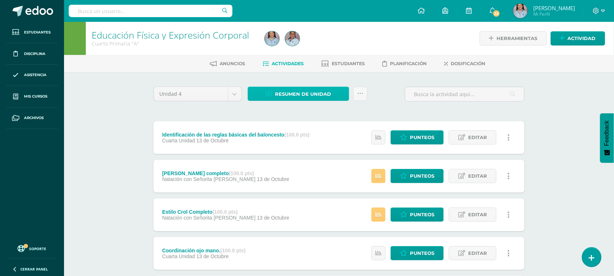
click at [300, 96] on span "Resumen de unidad" at bounding box center [303, 93] width 56 height 13
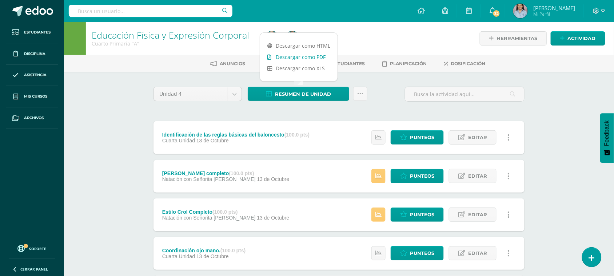
click at [316, 59] on link "Descargar como PDF" at bounding box center [298, 56] width 77 height 11
click at [399, 32] on div at bounding box center [350, 38] width 176 height 33
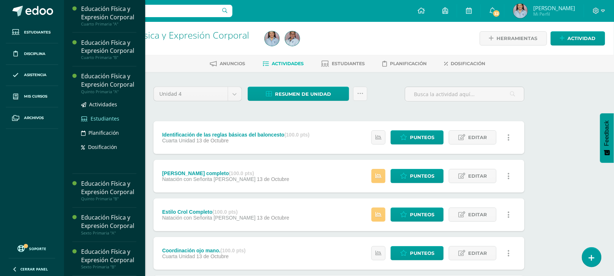
scroll to position [449, 0]
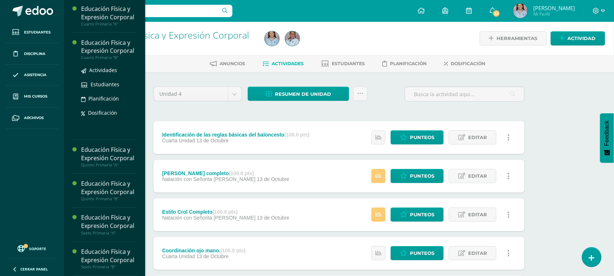
click at [98, 39] on div "Educación Física y Expresión Corporal" at bounding box center [108, 47] width 55 height 17
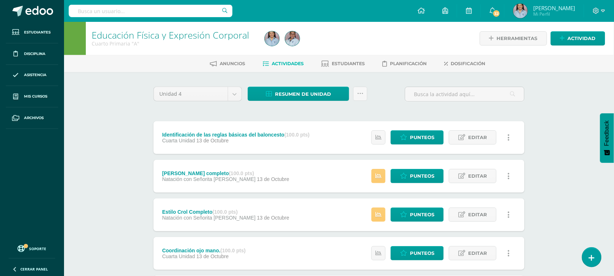
scroll to position [386, 0]
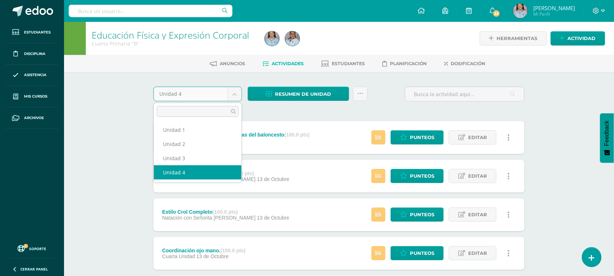
click at [229, 93] on body "Estudiantes Disciplina Asistencia Mis cursos Archivos Soporte Ayuda Reportar un…" at bounding box center [307, 273] width 614 height 546
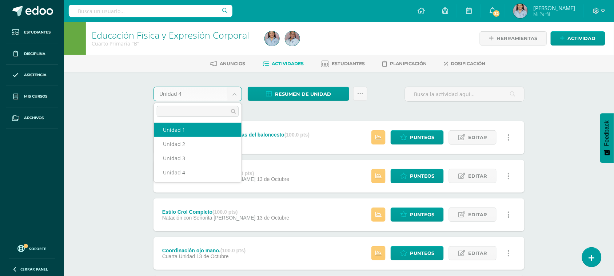
select select "Unidad 1"
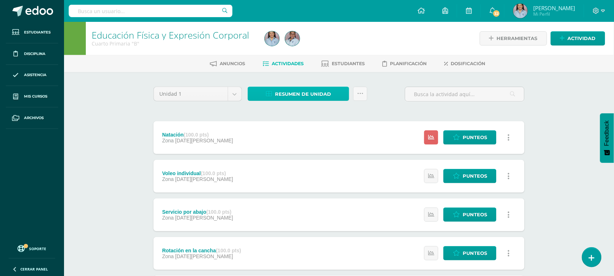
click at [291, 88] on span "Resumen de unidad" at bounding box center [303, 93] width 56 height 13
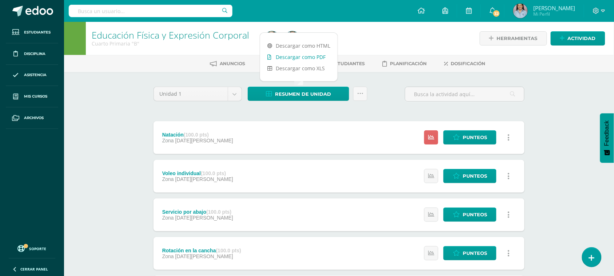
click at [292, 59] on link "Descargar como PDF" at bounding box center [298, 56] width 77 height 11
click at [239, 90] on body "Estudiantes Disciplina Asistencia Mis cursos Archivos Soporte Ayuda Reportar un…" at bounding box center [307, 216] width 614 height 433
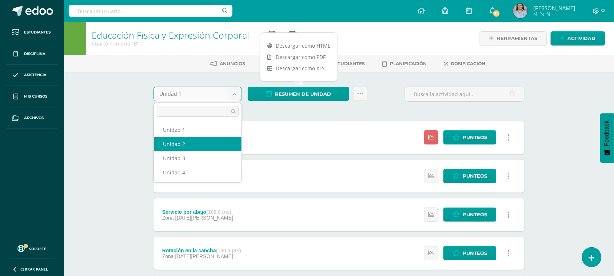
select select "Unidad 2"
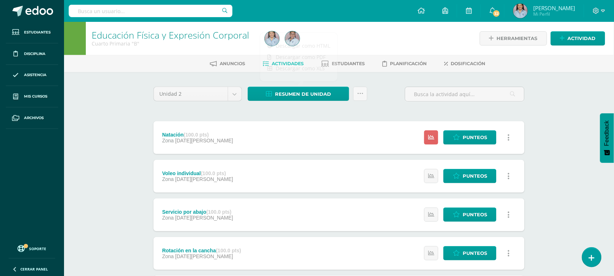
click at [361, 33] on div at bounding box center [350, 38] width 176 height 33
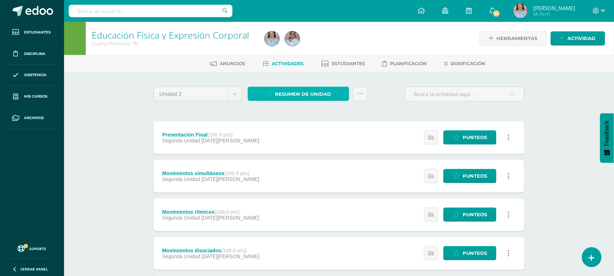
click at [322, 93] on span "Resumen de unidad" at bounding box center [303, 93] width 56 height 13
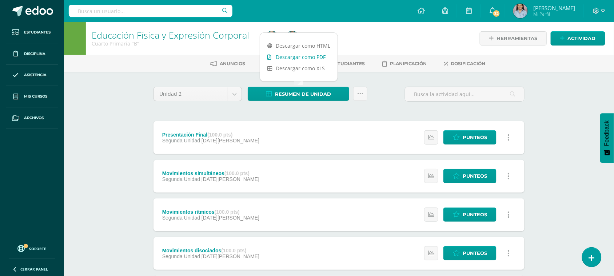
click at [309, 59] on link "Descargar como PDF" at bounding box center [298, 56] width 77 height 11
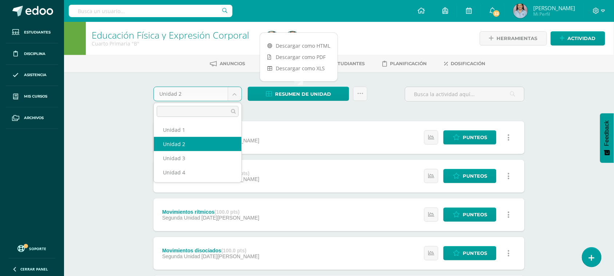
click at [232, 96] on body "Estudiantes Disciplina Asistencia Mis cursos Archivos Soporte Ayuda Reportar un…" at bounding box center [307, 273] width 614 height 546
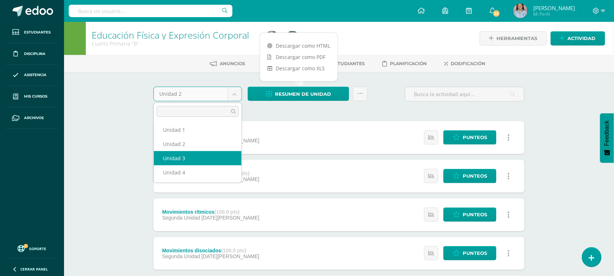
select select "Unidad 3"
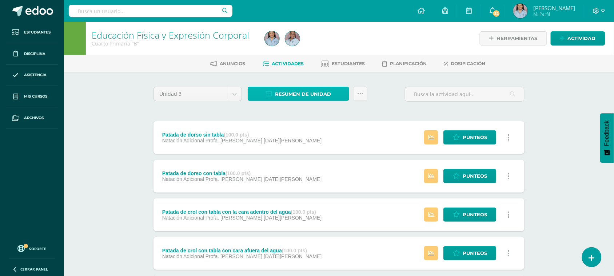
click at [310, 92] on span "Resumen de unidad" at bounding box center [303, 93] width 56 height 13
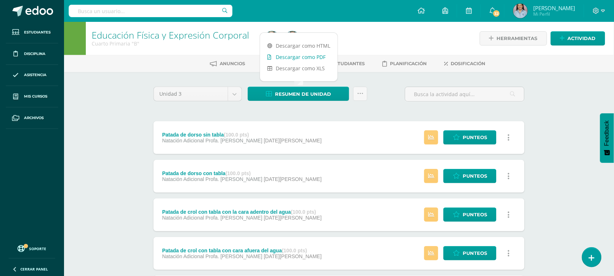
click at [315, 58] on link "Descargar como PDF" at bounding box center [298, 56] width 77 height 11
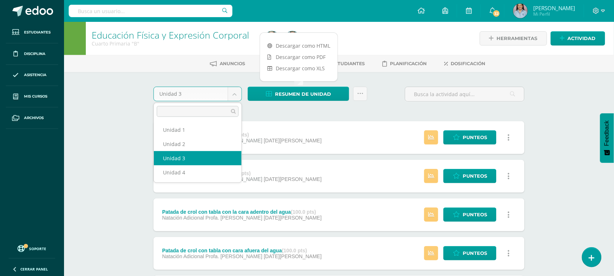
click at [234, 95] on body "Estudiantes Disciplina Asistencia Mis cursos Archivos Soporte Ayuda Reportar un…" at bounding box center [307, 273] width 614 height 546
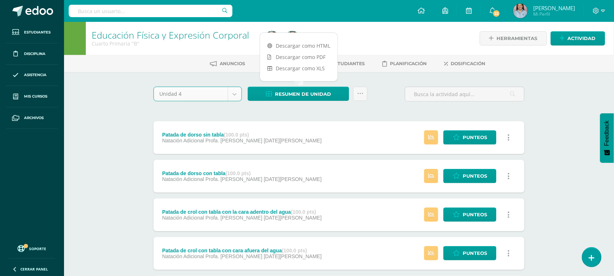
select select "Unidad 4"
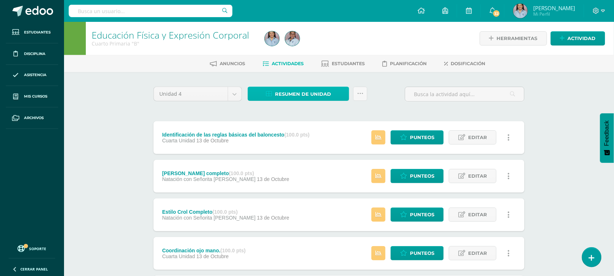
click at [288, 93] on span "Resumen de unidad" at bounding box center [303, 93] width 56 height 13
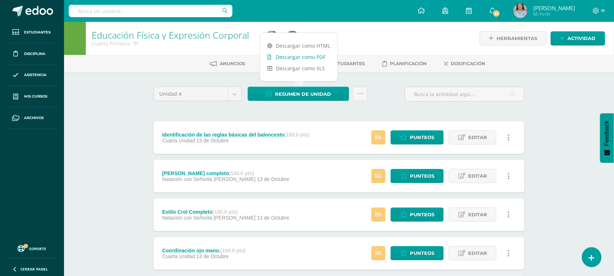
click at [295, 54] on link "Descargar como PDF" at bounding box center [298, 56] width 77 height 11
click at [380, 36] on div at bounding box center [350, 38] width 176 height 33
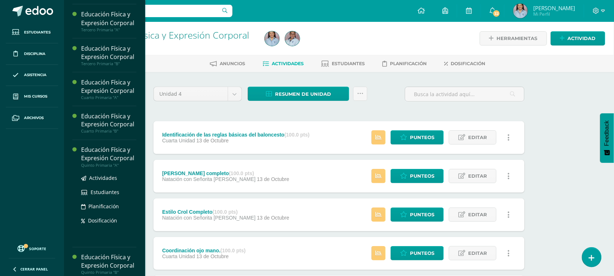
scroll to position [457, 0]
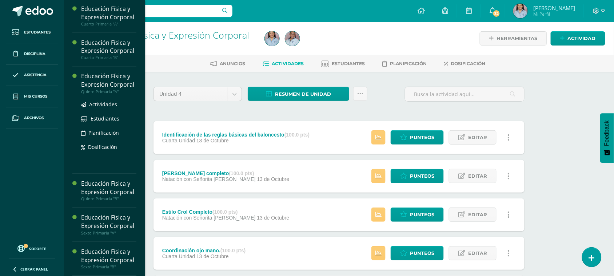
click at [108, 72] on div "Educación Física y Expresión Corporal" at bounding box center [108, 80] width 55 height 17
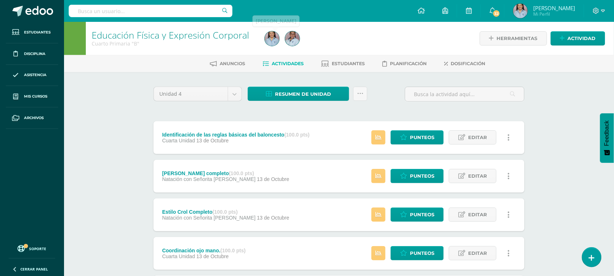
scroll to position [386, 0]
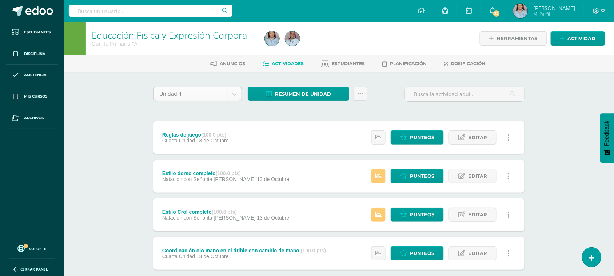
click at [240, 99] on body "Estudiantes Disciplina Asistencia Mis cursos Archivos Soporte Ayuda Reportar un…" at bounding box center [307, 255] width 614 height 510
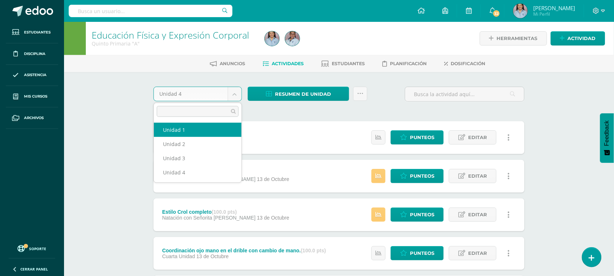
select select "Unidad 1"
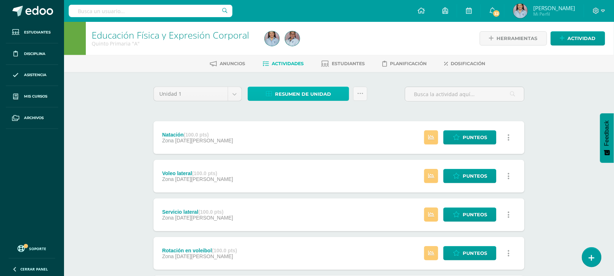
click at [308, 97] on span "Resumen de unidad" at bounding box center [303, 93] width 56 height 13
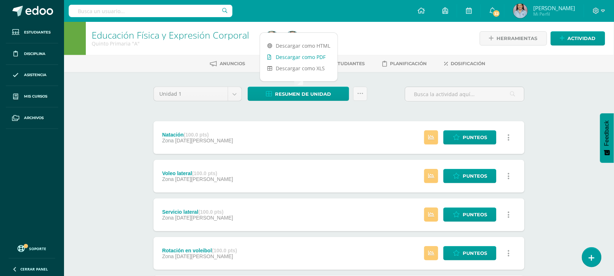
click at [325, 56] on link "Descargar como PDF" at bounding box center [298, 56] width 77 height 11
click at [235, 93] on body "Estudiantes Disciplina Asistencia Mis cursos Archivos Soporte Ayuda Reportar un…" at bounding box center [307, 216] width 614 height 433
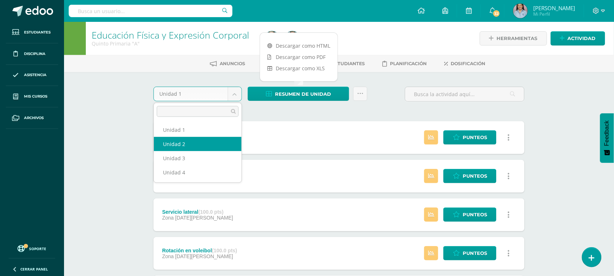
select select "Unidad 2"
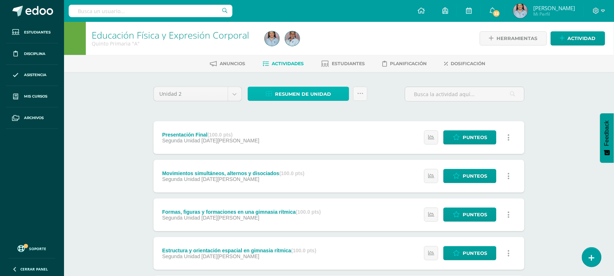
click at [318, 96] on span "Resumen de unidad" at bounding box center [303, 93] width 56 height 13
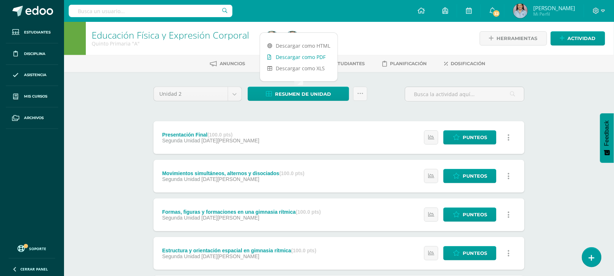
click at [326, 59] on link "Descargar como PDF" at bounding box center [298, 56] width 77 height 11
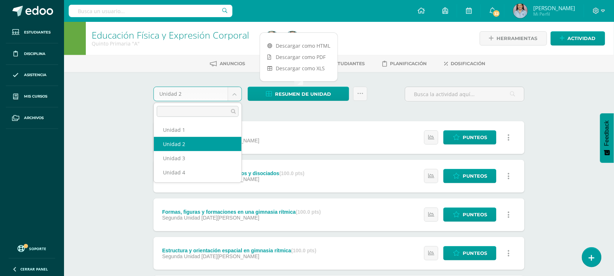
click at [235, 91] on body "Estudiantes Disciplina Asistencia Mis cursos Archivos Soporte Ayuda Reportar un…" at bounding box center [307, 273] width 614 height 546
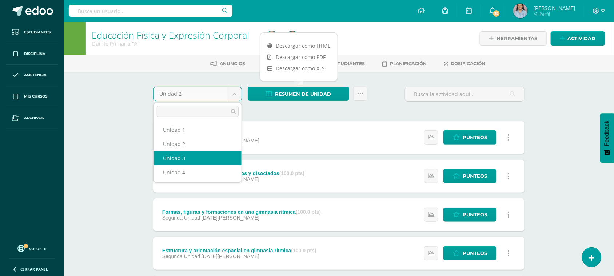
select select "Unidad 3"
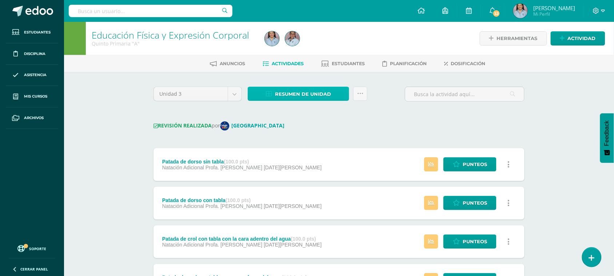
click at [306, 97] on span "Resumen de unidad" at bounding box center [303, 93] width 56 height 13
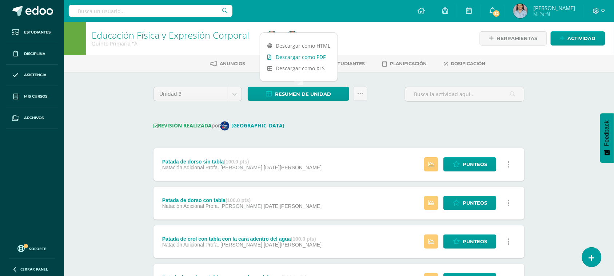
click at [318, 61] on link "Descargar como PDF" at bounding box center [298, 56] width 77 height 11
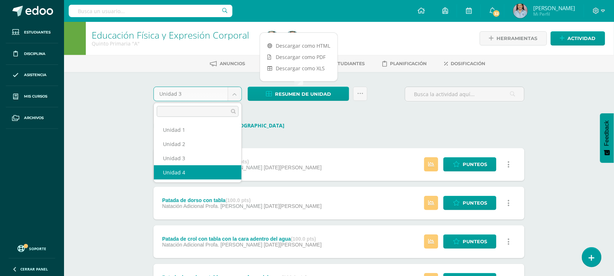
drag, startPoint x: 170, startPoint y: 174, endPoint x: 233, endPoint y: 131, distance: 75.6
select select "Unidad 4"
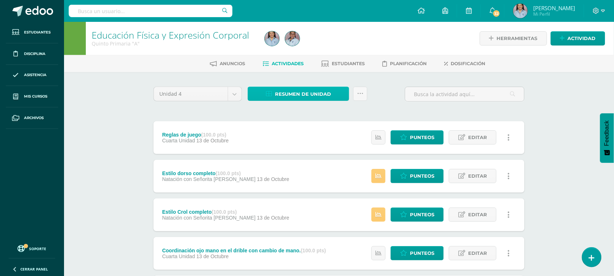
click at [290, 90] on span "Resumen de unidad" at bounding box center [303, 93] width 56 height 13
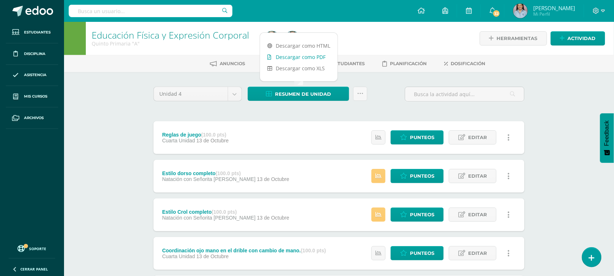
click at [292, 54] on link "Descargar como PDF" at bounding box center [298, 56] width 77 height 11
click at [379, 0] on div "Configuración Cerrar sesión Mónica Matilde Mi Perfil 32 32 Avisos 880 avisos si…" at bounding box center [339, 11] width 550 height 22
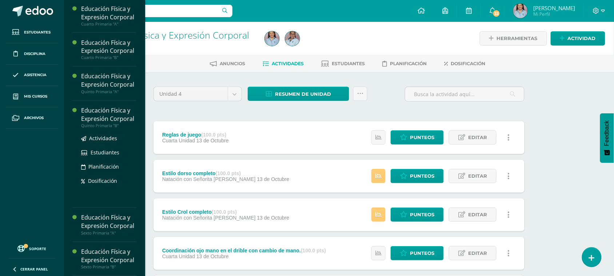
scroll to position [459, 0]
click at [94, 107] on div "Educación Física y Expresión Corporal" at bounding box center [108, 115] width 55 height 17
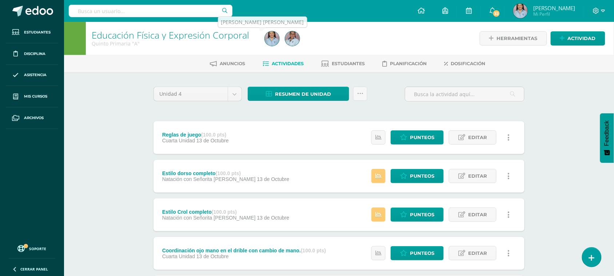
scroll to position [386, 0]
click at [393, 25] on div at bounding box center [350, 38] width 176 height 33
click at [233, 97] on body "Estudiantes Disciplina Asistencia Mis cursos Archivos Soporte Ayuda Reportar un…" at bounding box center [307, 255] width 614 height 510
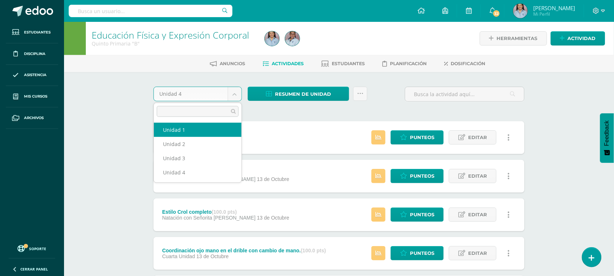
select select "Unidad 1"
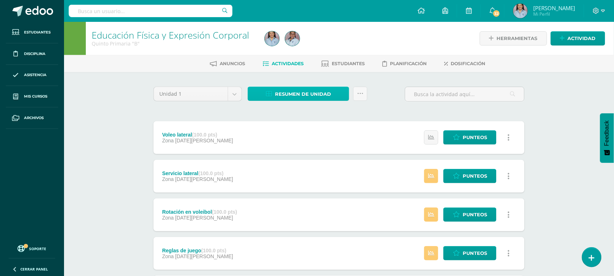
click at [309, 93] on span "Resumen de unidad" at bounding box center [303, 93] width 56 height 13
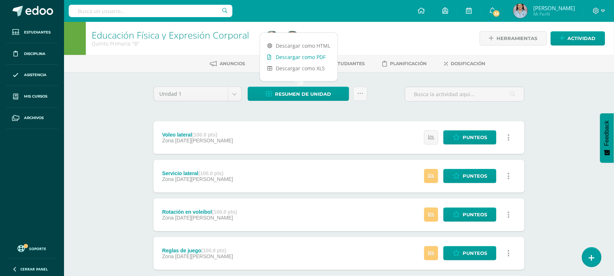
click at [318, 60] on link "Descargar como PDF" at bounding box center [298, 56] width 77 height 11
click at [385, 16] on div "Configuración Cerrar sesión [PERSON_NAME] Mi Perfil 32 32 Avisos 880 avisos sin…" at bounding box center [339, 11] width 550 height 22
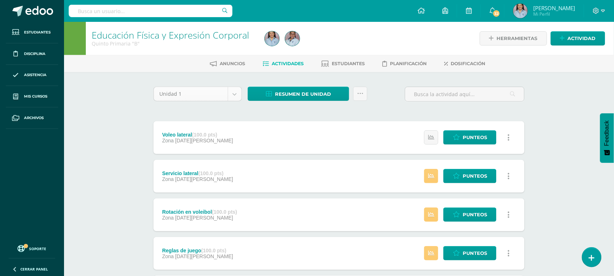
click at [233, 92] on body "Estudiantes Disciplina Asistencia Mis cursos Archivos Soporte Ayuda Reportar un…" at bounding box center [307, 216] width 614 height 433
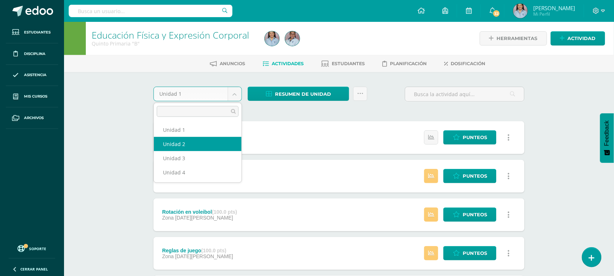
select select "Unidad 2"
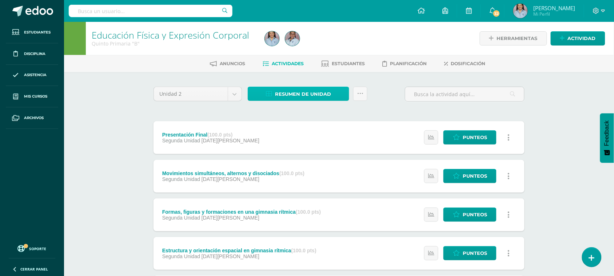
click at [326, 97] on span "Resumen de unidad" at bounding box center [303, 93] width 56 height 13
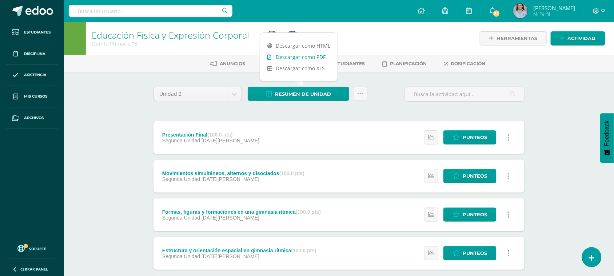
click at [321, 57] on link "Descargar como PDF" at bounding box center [298, 56] width 77 height 11
drag, startPoint x: 373, startPoint y: 46, endPoint x: 363, endPoint y: 46, distance: 10.5
click at [373, 46] on div at bounding box center [350, 38] width 176 height 33
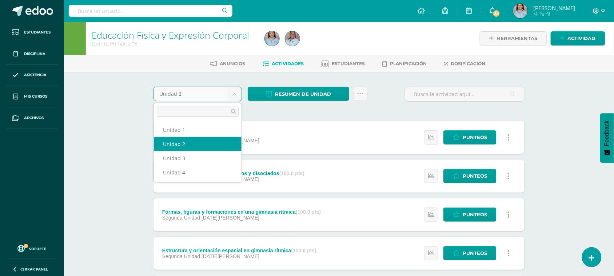
click at [233, 96] on body "Estudiantes Disciplina Asistencia Mis cursos Archivos Soporte Ayuda Reportar un…" at bounding box center [307, 273] width 614 height 546
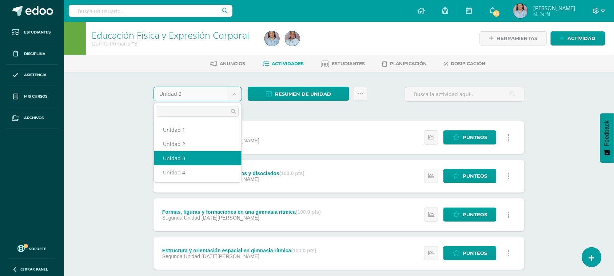
select select "Unidad 3"
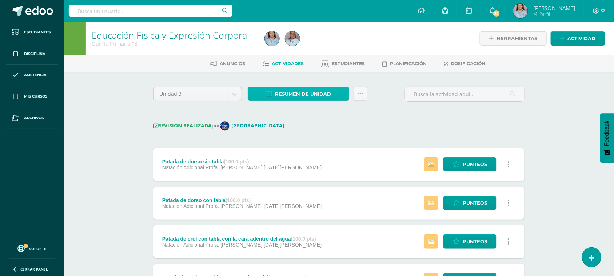
click at [306, 95] on span "Resumen de unidad" at bounding box center [303, 93] width 56 height 13
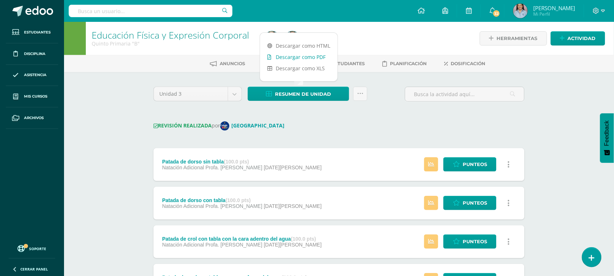
click at [314, 56] on link "Descargar como PDF" at bounding box center [298, 56] width 77 height 11
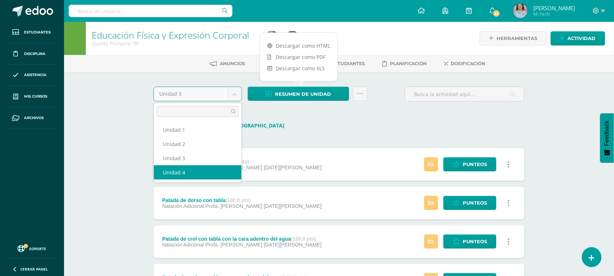
select select "Unidad 4"
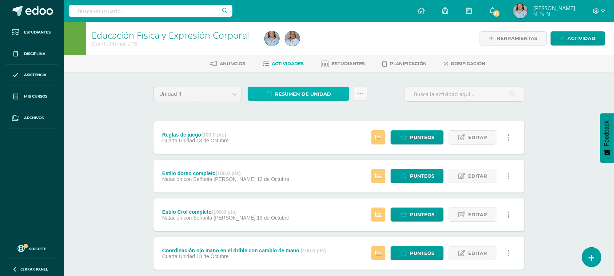
click at [313, 93] on span "Resumen de unidad" at bounding box center [303, 93] width 56 height 13
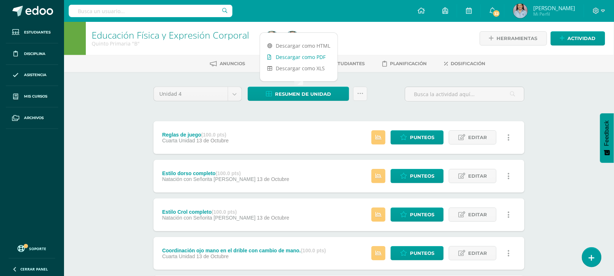
click at [317, 61] on link "Descargar como PDF" at bounding box center [298, 56] width 77 height 11
click at [404, 37] on div at bounding box center [350, 38] width 176 height 33
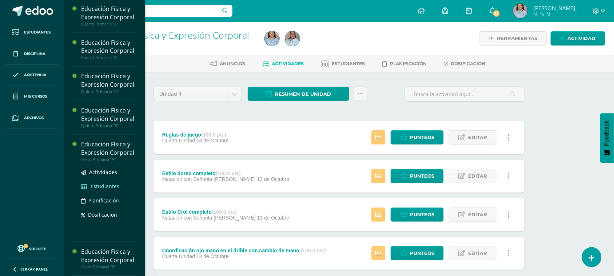
scroll to position [459, 0]
click at [98, 140] on div "Educación Física y Expresión Corporal" at bounding box center [108, 148] width 55 height 17
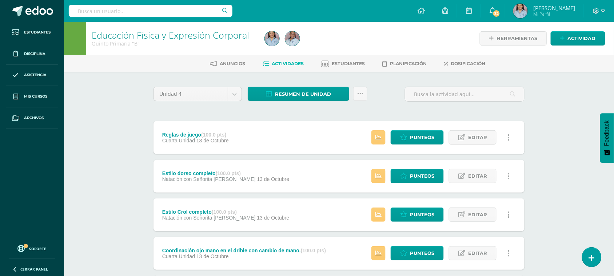
scroll to position [386, 0]
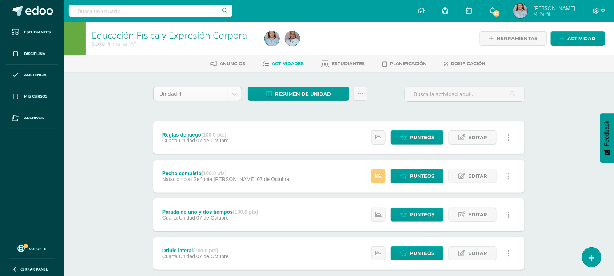
click at [237, 93] on body "Estudiantes Disciplina Asistencia Mis cursos Archivos Soporte Ayuda Reportar un…" at bounding box center [307, 274] width 614 height 549
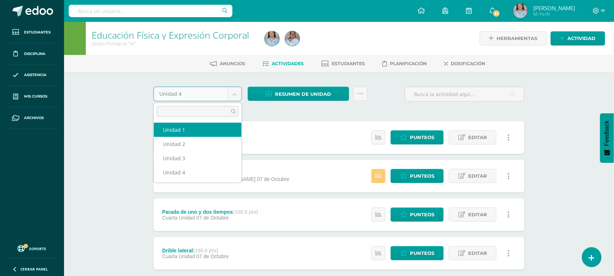
select select "Unidad 1"
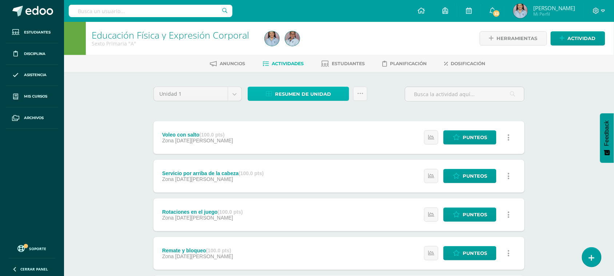
click at [282, 93] on span "Resumen de unidad" at bounding box center [303, 93] width 56 height 13
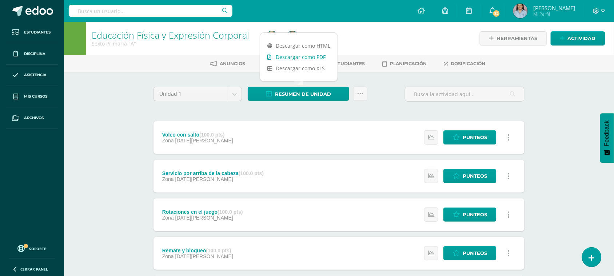
click at [298, 55] on link "Descargar como PDF" at bounding box center [298, 56] width 77 height 11
click at [229, 91] on body "Estudiantes Disciplina Asistencia Mis cursos Archivos Soporte Ayuda Reportar un…" at bounding box center [307, 216] width 614 height 433
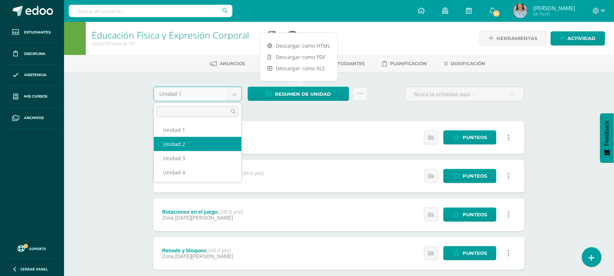
select select "Unidad 2"
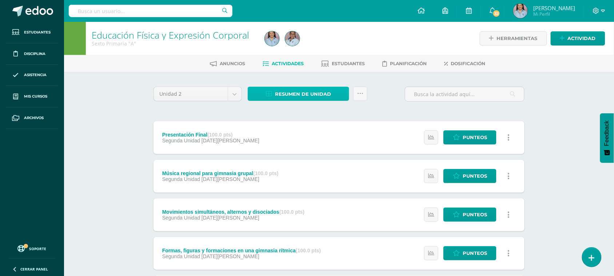
drag, startPoint x: 293, startPoint y: 97, endPoint x: 297, endPoint y: 88, distance: 9.4
click at [294, 97] on span "Resumen de unidad" at bounding box center [303, 93] width 56 height 13
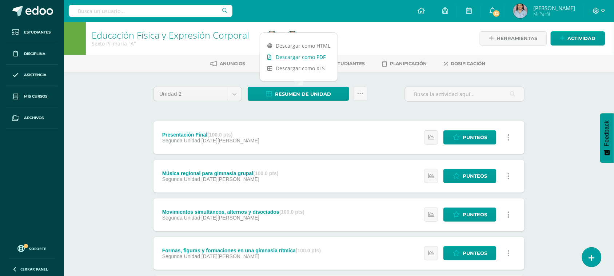
click at [304, 58] on link "Descargar como PDF" at bounding box center [298, 56] width 77 height 11
click at [386, 27] on div at bounding box center [350, 38] width 176 height 33
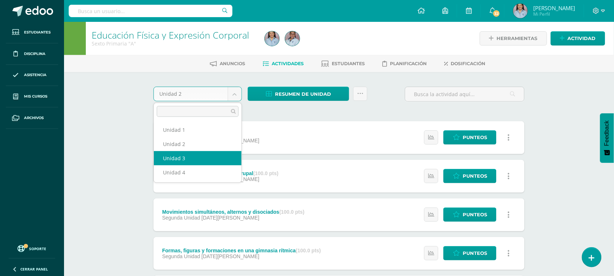
select select "Unidad 3"
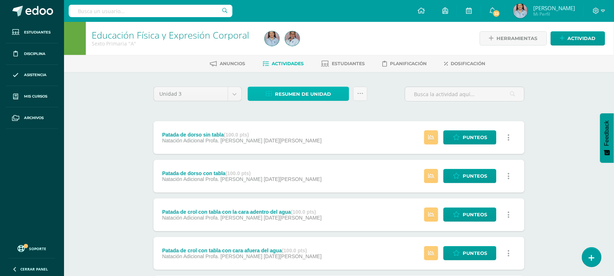
click at [322, 96] on span "Resumen de unidad" at bounding box center [303, 93] width 56 height 13
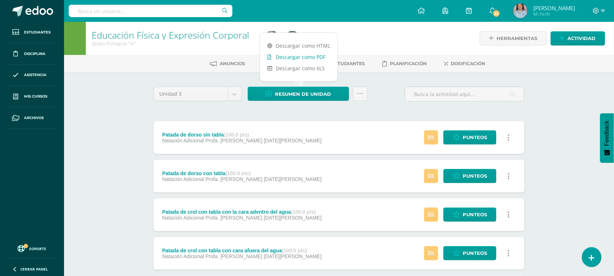
click at [321, 57] on link "Descargar como PDF" at bounding box center [298, 56] width 77 height 11
click at [229, 92] on body "Estudiantes Disciplina Asistencia Mis cursos Archivos Soporte Ayuda Reportar un…" at bounding box center [307, 273] width 614 height 546
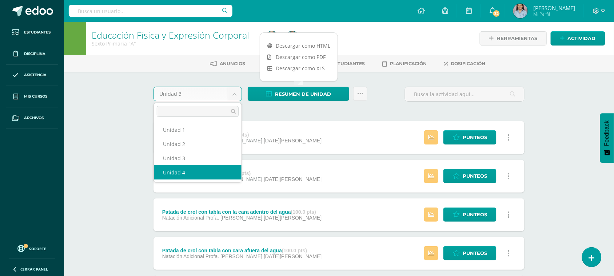
select select "Unidad 4"
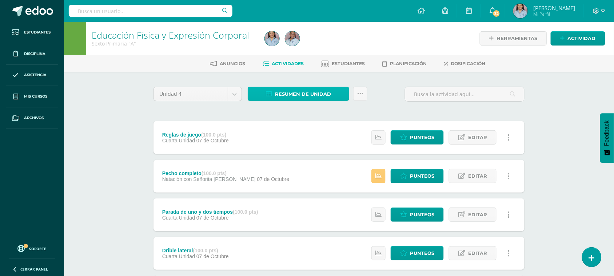
click at [317, 88] on span "Resumen de unidad" at bounding box center [303, 93] width 56 height 13
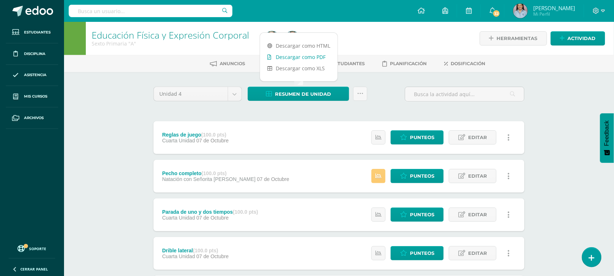
click at [321, 55] on link "Descargar como PDF" at bounding box center [298, 56] width 77 height 11
click at [401, 43] on div at bounding box center [350, 38] width 176 height 33
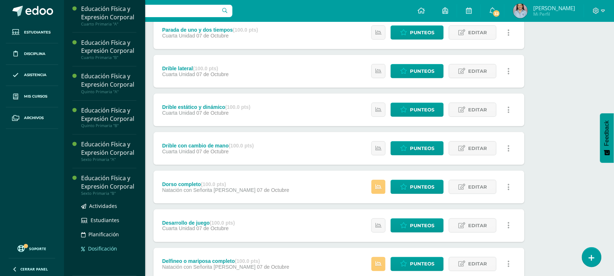
scroll to position [459, 0]
click at [101, 176] on div "Educación Física y Expresión Corporal" at bounding box center [108, 182] width 55 height 17
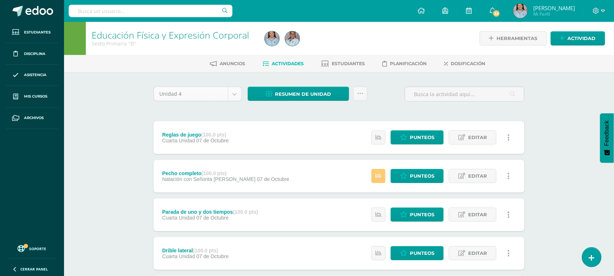
click at [233, 93] on body "Estudiantes Disciplina Asistencia Mis cursos Archivos Soporte Ayuda Reportar un…" at bounding box center [307, 273] width 614 height 546
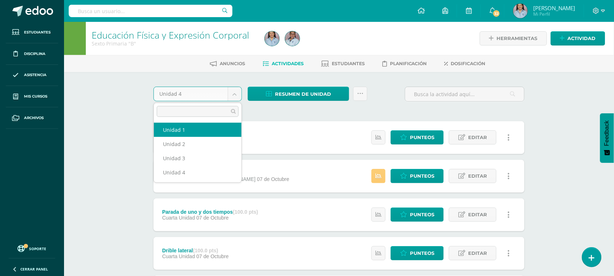
select select "Unidad 1"
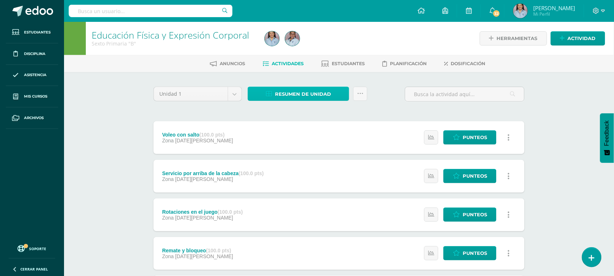
click at [323, 98] on span "Resumen de unidad" at bounding box center [303, 93] width 56 height 13
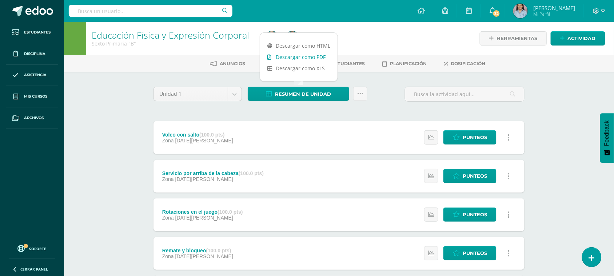
click at [319, 59] on link "Descargar como PDF" at bounding box center [298, 56] width 77 height 11
click at [240, 91] on body "Estudiantes Disciplina Asistencia Mis cursos Archivos Soporte Ayuda Reportar un…" at bounding box center [307, 216] width 614 height 433
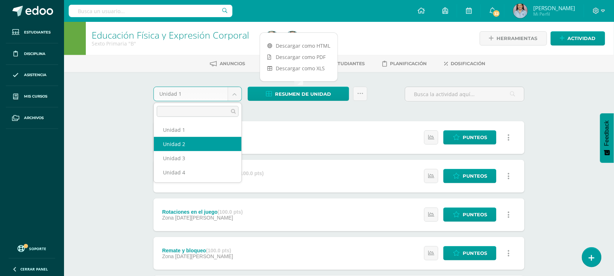
select select "Unidad 2"
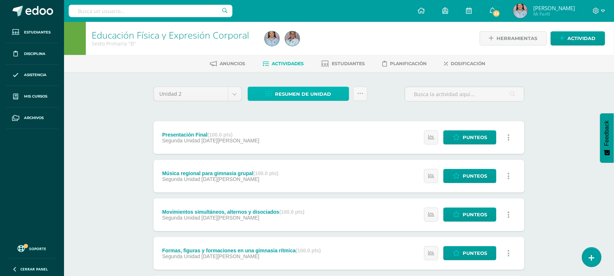
click at [300, 93] on span "Resumen de unidad" at bounding box center [303, 93] width 56 height 13
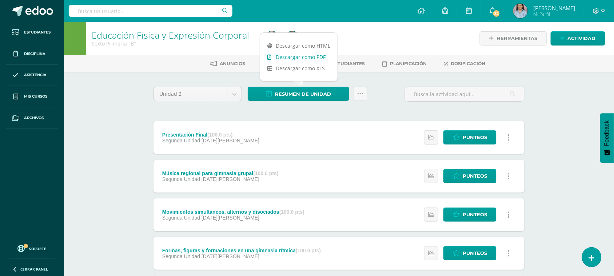
click at [305, 57] on link "Descargar como PDF" at bounding box center [298, 56] width 77 height 11
click at [235, 96] on body "Estudiantes Disciplina Asistencia Mis cursos Archivos Soporte Ayuda Reportar un…" at bounding box center [307, 273] width 614 height 546
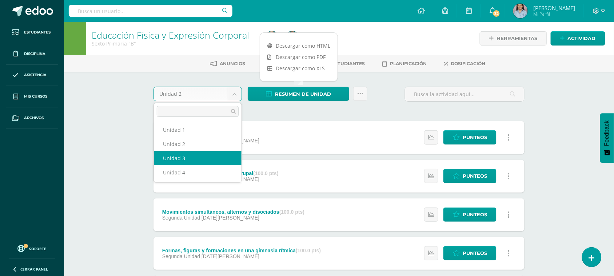
select select "Unidad 3"
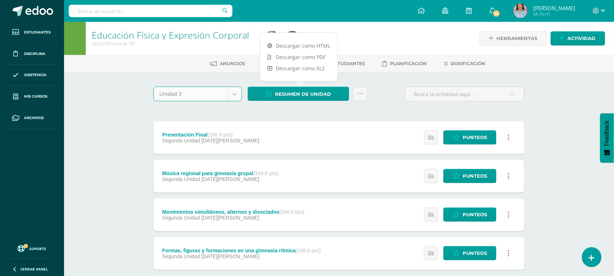
click at [384, 24] on div at bounding box center [350, 38] width 176 height 33
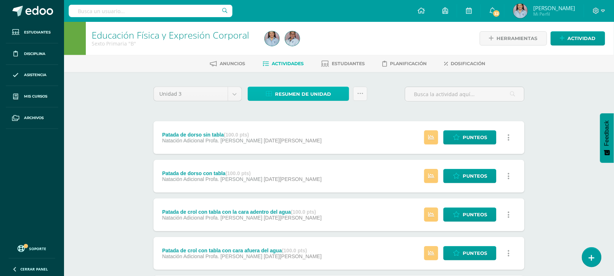
click at [326, 95] on span "Resumen de unidad" at bounding box center [303, 93] width 56 height 13
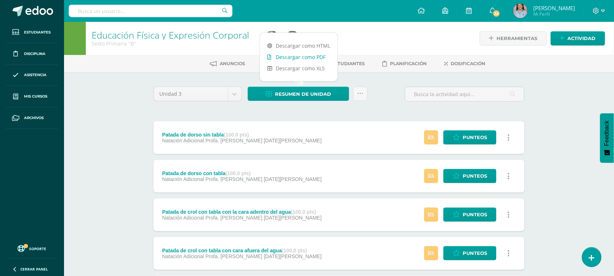
click at [319, 55] on link "Descargar como PDF" at bounding box center [298, 56] width 77 height 11
click at [233, 91] on body "Estudiantes Disciplina Asistencia Mis cursos Archivos Soporte Ayuda Reportar un…" at bounding box center [307, 273] width 614 height 546
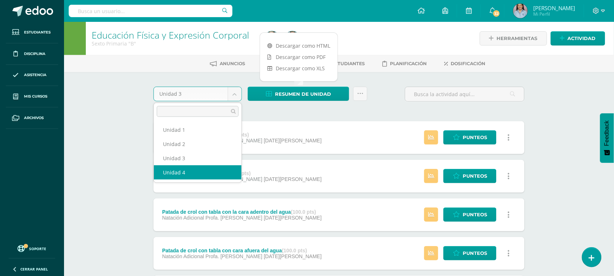
select select "Unidad 4"
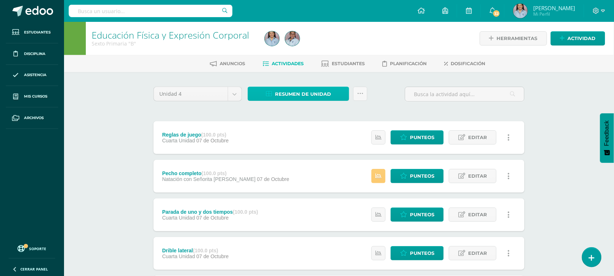
click at [296, 97] on span "Resumen de unidad" at bounding box center [303, 93] width 56 height 13
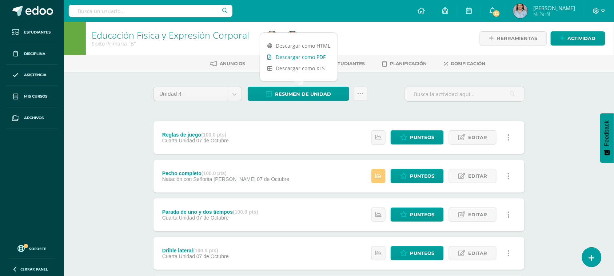
click at [313, 59] on link "Descargar como PDF" at bounding box center [298, 56] width 77 height 11
click at [399, 37] on div at bounding box center [350, 38] width 176 height 33
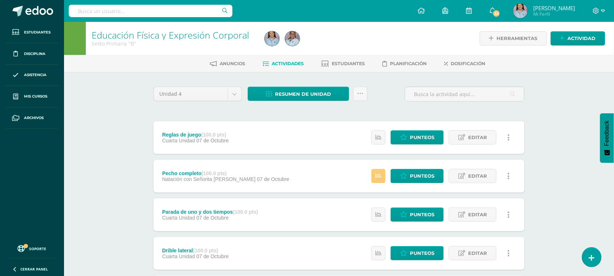
click at [379, 33] on div at bounding box center [350, 38] width 176 height 33
click at [30, 32] on span "Estudiantes" at bounding box center [37, 32] width 27 height 6
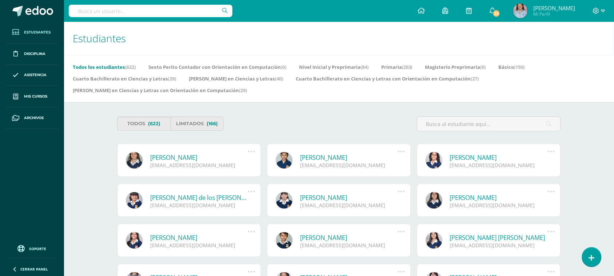
click at [186, 8] on input "text" at bounding box center [151, 11] width 164 height 12
type input "w"
type input "[PERSON_NAME]"
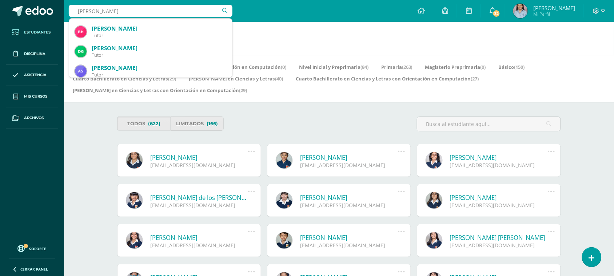
scroll to position [491, 0]
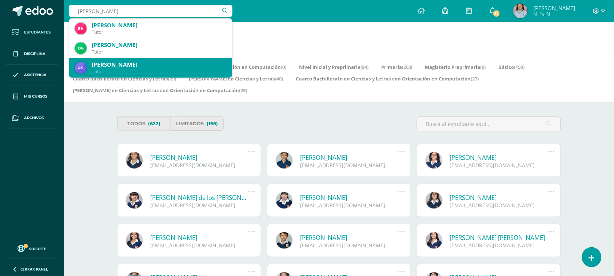
click at [224, 72] on div "[PERSON_NAME]" at bounding box center [150, 68] width 163 height 20
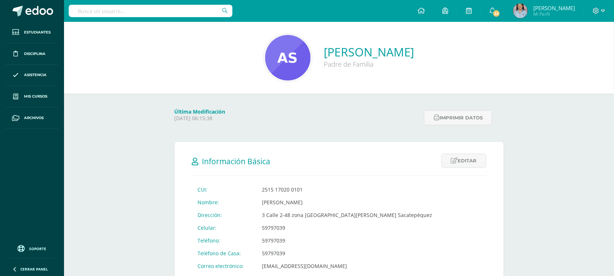
click at [196, 17] on div at bounding box center [151, 11] width 164 height 22
click at [108, 7] on input "text" at bounding box center [151, 11] width 164 height 12
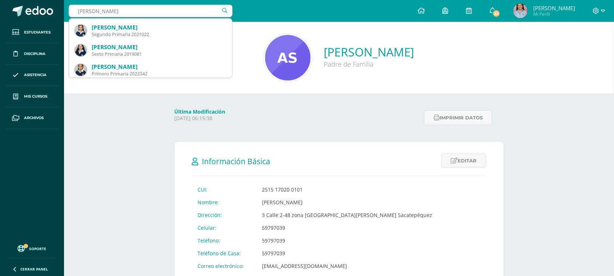
scroll to position [608, 0]
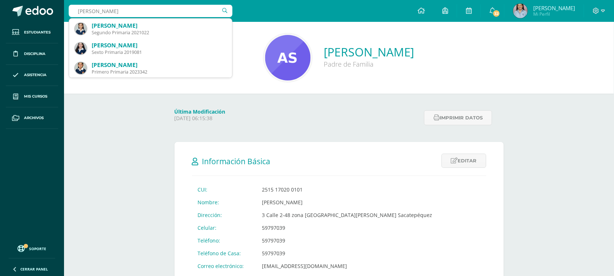
click at [205, 8] on input "Shirley" at bounding box center [151, 11] width 164 height 12
type input "S"
type input "wellman"
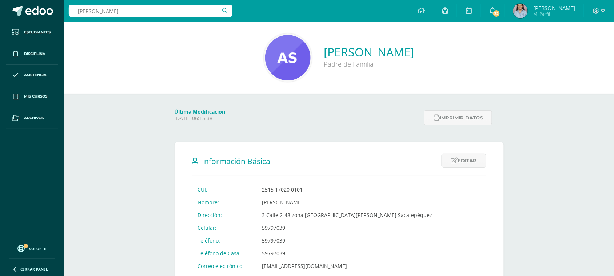
click at [350, 76] on div "Ana Johanna Samayoa Bran Padre de Familia" at bounding box center [339, 57] width 538 height 48
click at [310, 87] on div "Ana Johanna Samayoa Bran Padre de Familia" at bounding box center [339, 58] width 550 height 72
click at [32, 33] on span "Estudiantes" at bounding box center [37, 32] width 27 height 6
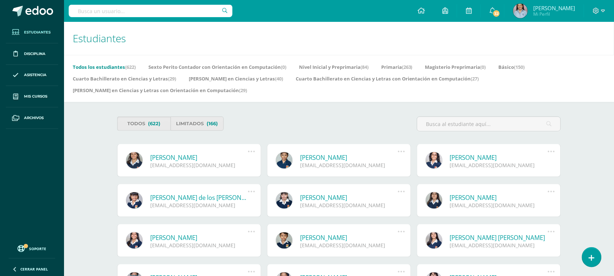
click at [171, 12] on input "text" at bounding box center [151, 11] width 164 height 12
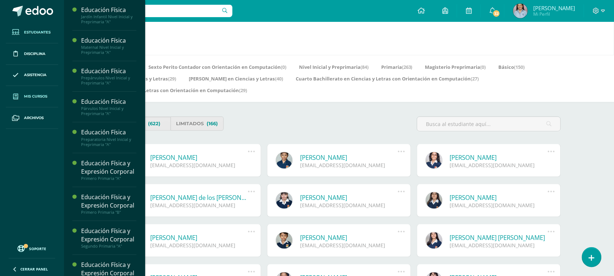
click at [37, 97] on span "Mis cursos" at bounding box center [35, 96] width 23 height 6
